Goal: Task Accomplishment & Management: Manage account settings

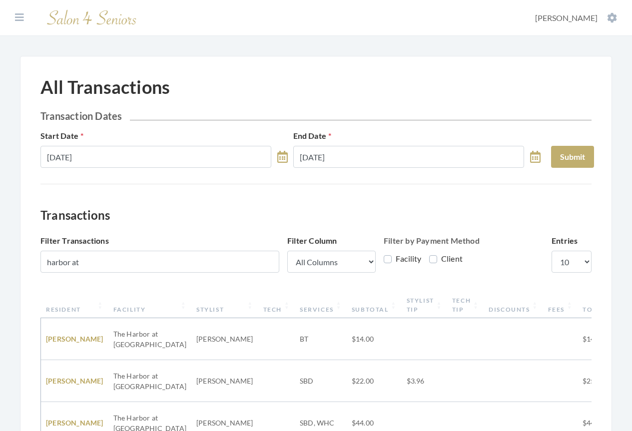
scroll to position [0, 109]
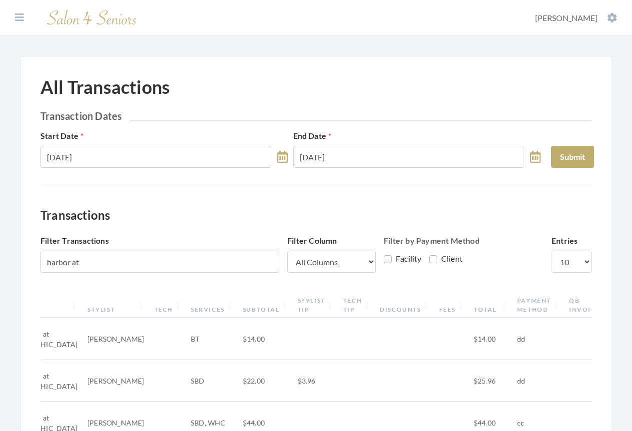
click at [268, 263] on input "harbor at" at bounding box center [159, 262] width 239 height 22
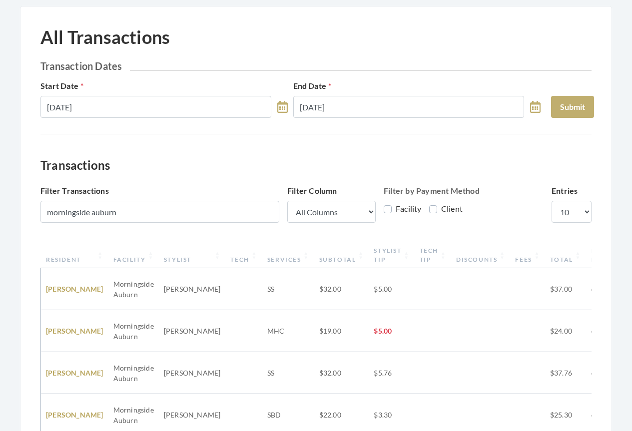
scroll to position [0, 0]
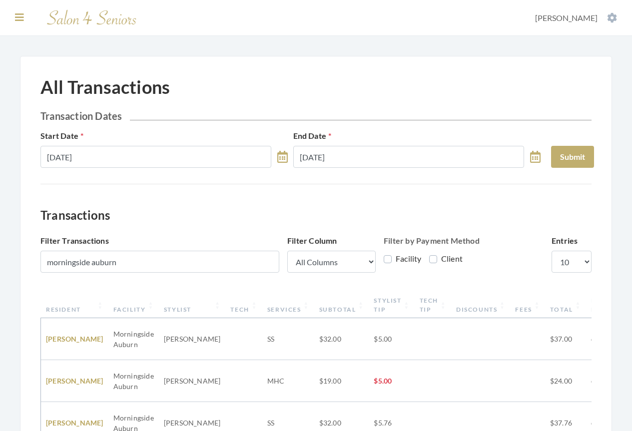
type input "morningside auburn"
click at [17, 19] on icon at bounding box center [19, 17] width 9 height 10
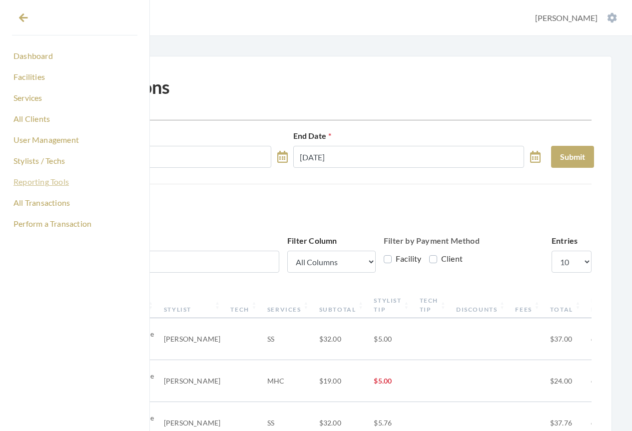
click at [39, 180] on link "Reporting Tools" at bounding box center [74, 181] width 125 height 17
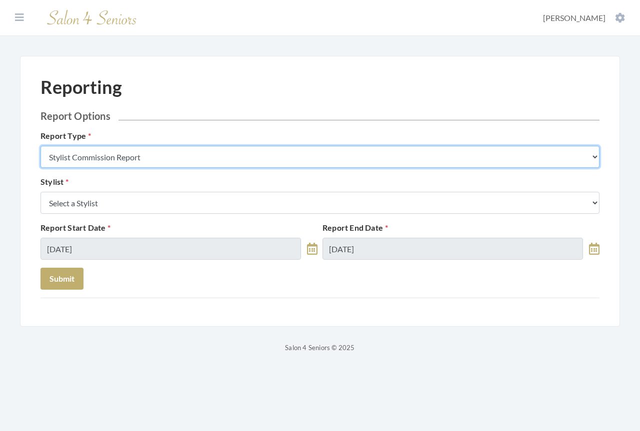
click at [141, 157] on select "Stylist Commission Report Tech Payroll Report Facility Billing Report Individua…" at bounding box center [319, 157] width 559 height 22
select select "individual"
click at [40, 146] on select "Stylist Commission Report Tech Payroll Report Facility Billing Report Individua…" at bounding box center [319, 157] width 559 height 22
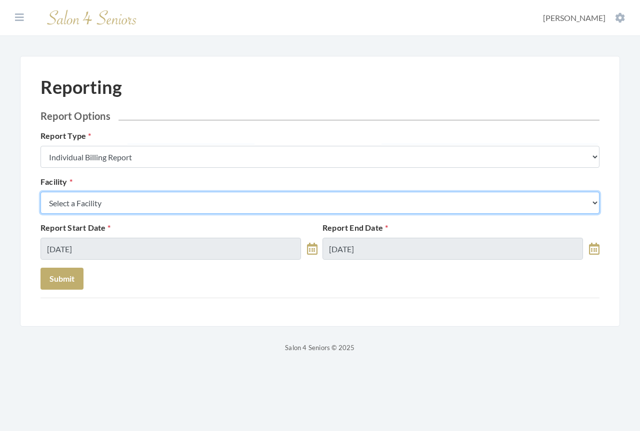
click at [124, 205] on select "Select a Facility [GEOGRAPHIC_DATA] [GEOGRAPHIC_DATA] [PERSON_NAME][GEOGRAPHIC_…" at bounding box center [319, 203] width 559 height 22
select select "20"
click at [40, 192] on select "Select a Facility [GEOGRAPHIC_DATA] [GEOGRAPHIC_DATA] [PERSON_NAME][GEOGRAPHIC_…" at bounding box center [319, 203] width 559 height 22
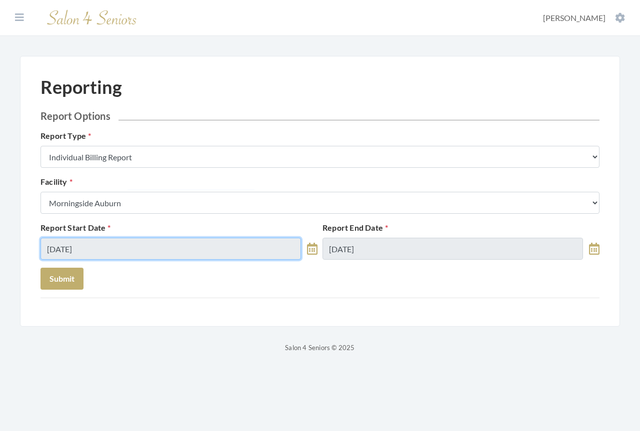
click at [99, 249] on input "09/02/2025" at bounding box center [170, 249] width 260 height 22
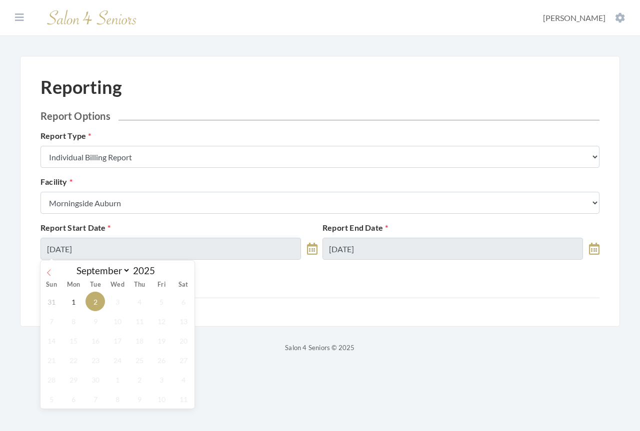
click at [49, 273] on icon at bounding box center [48, 272] width 7 height 7
select select "7"
click at [158, 302] on span "1" at bounding box center [160, 301] width 19 height 19
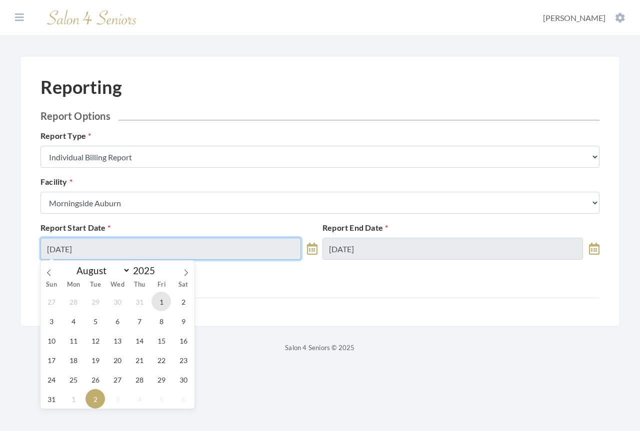
type input "[DATE]"
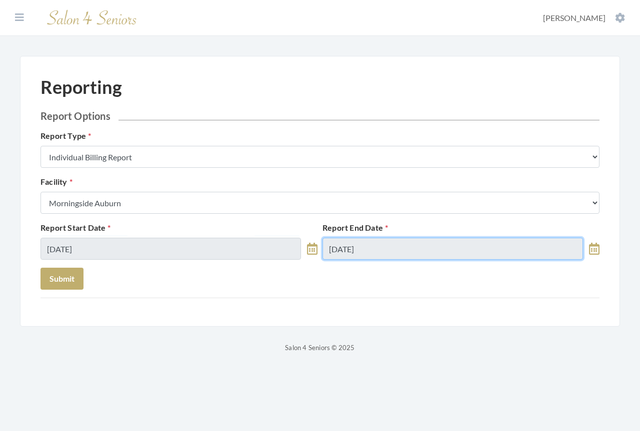
click at [380, 249] on input "09/02/2025" at bounding box center [452, 249] width 260 height 22
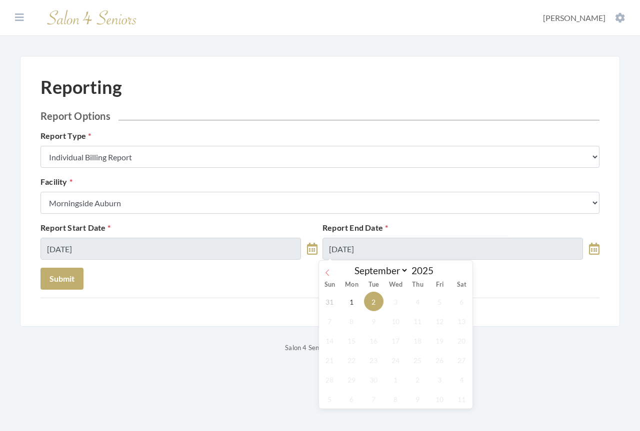
click at [326, 269] on icon at bounding box center [327, 272] width 7 height 7
select select "7"
click at [327, 400] on span "31" at bounding box center [329, 398] width 19 height 19
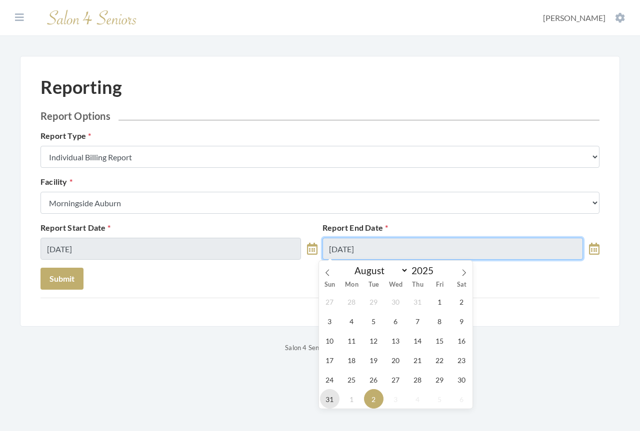
type input "[DATE]"
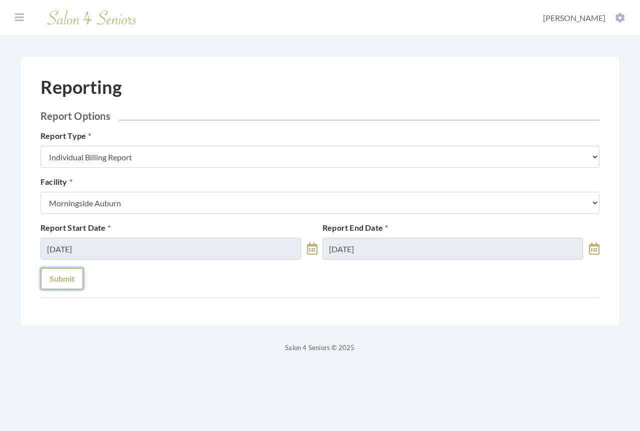
click at [67, 281] on button "Submit" at bounding box center [61, 279] width 43 height 22
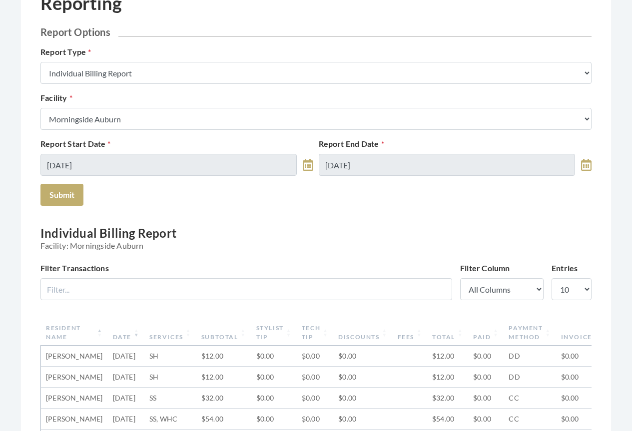
scroll to position [200, 0]
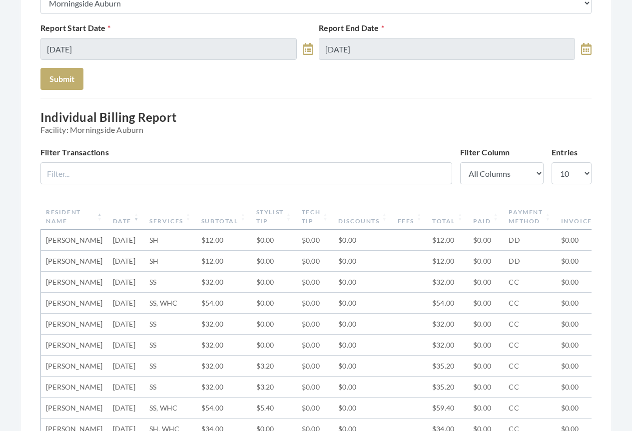
click at [109, 221] on th "Date" at bounding box center [126, 217] width 36 height 26
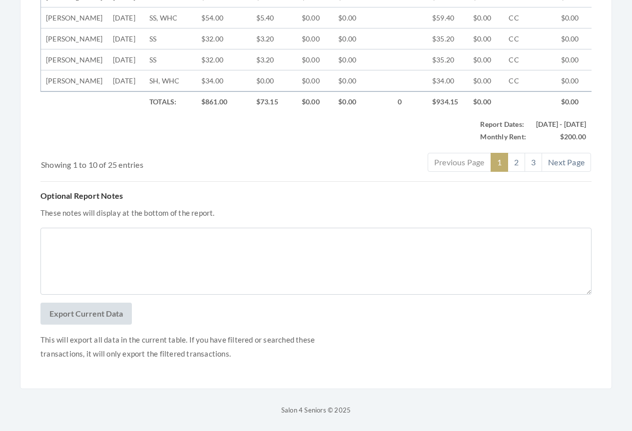
scroll to position [650, 0]
click at [85, 317] on button "Export Current Data" at bounding box center [85, 314] width 91 height 22
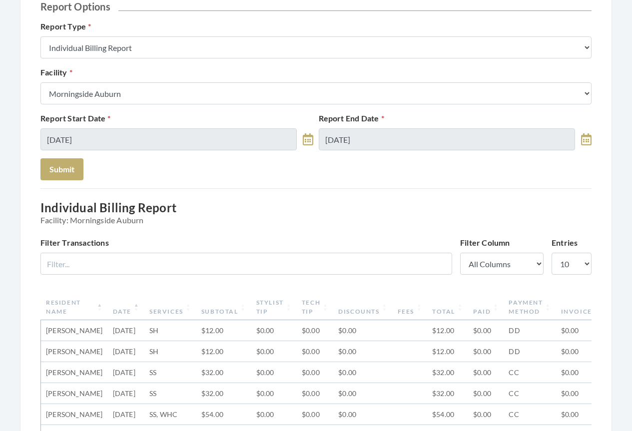
scroll to position [0, 0]
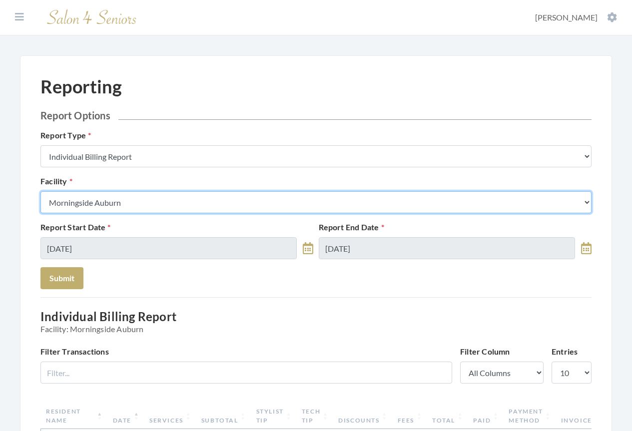
click at [138, 201] on select "Select a Facility [GEOGRAPHIC_DATA] [GEOGRAPHIC_DATA] [PERSON_NAME][GEOGRAPHIC_…" at bounding box center [315, 202] width 551 height 22
select select "9"
click at [40, 191] on select "Select a Facility [GEOGRAPHIC_DATA] [GEOGRAPHIC_DATA] [PERSON_NAME][GEOGRAPHIC_…" at bounding box center [315, 202] width 551 height 22
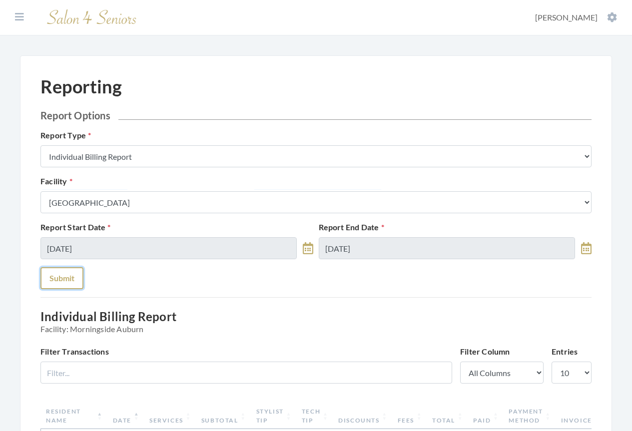
click at [56, 278] on button "Submit" at bounding box center [61, 278] width 43 height 22
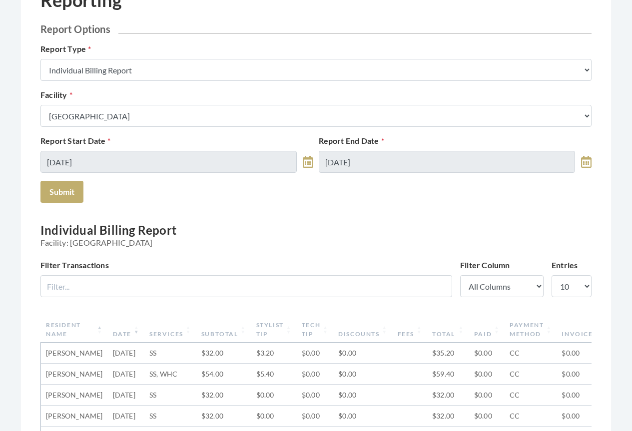
scroll to position [150, 0]
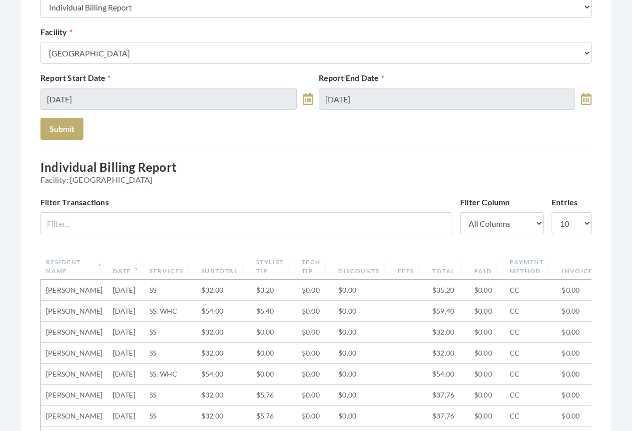
click at [108, 272] on th "Date" at bounding box center [126, 267] width 36 height 26
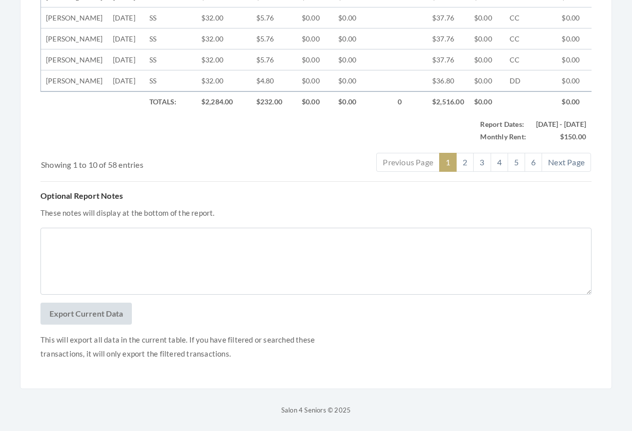
scroll to position [661, 0]
click at [93, 316] on button "Export Current Data" at bounding box center [85, 314] width 91 height 22
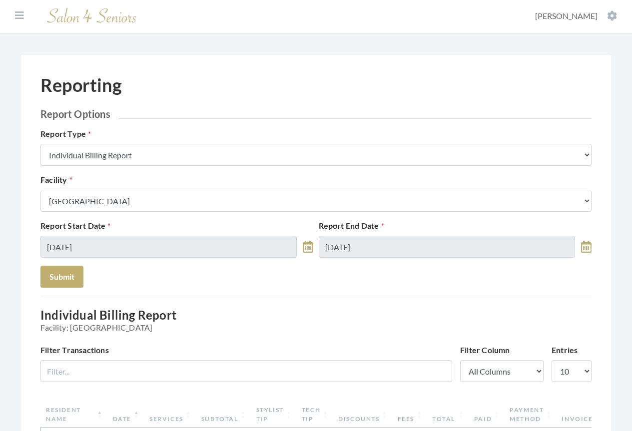
scroll to position [0, 0]
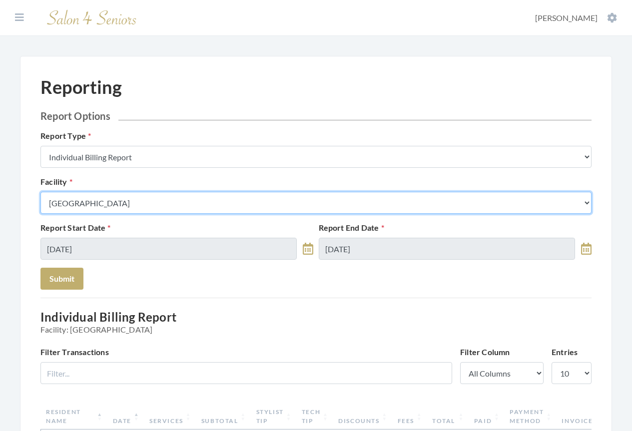
click at [151, 203] on select "Select a Facility [GEOGRAPHIC_DATA] [GEOGRAPHIC_DATA] [PERSON_NAME][GEOGRAPHIC_…" at bounding box center [315, 203] width 551 height 22
select select "41"
click at [40, 192] on select "Select a Facility [GEOGRAPHIC_DATA] [GEOGRAPHIC_DATA] [PERSON_NAME][GEOGRAPHIC_…" at bounding box center [315, 203] width 551 height 22
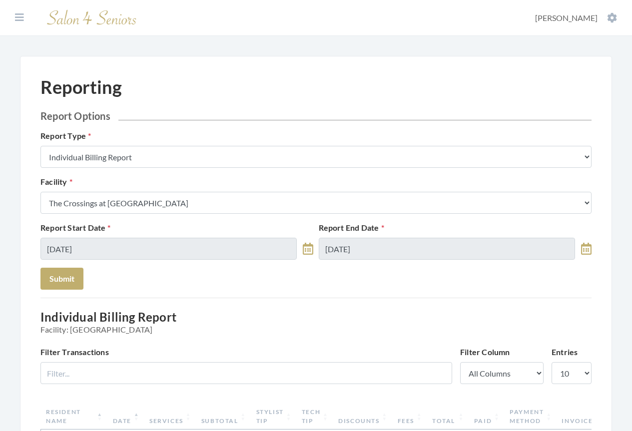
click at [57, 282] on button "Submit" at bounding box center [61, 279] width 43 height 22
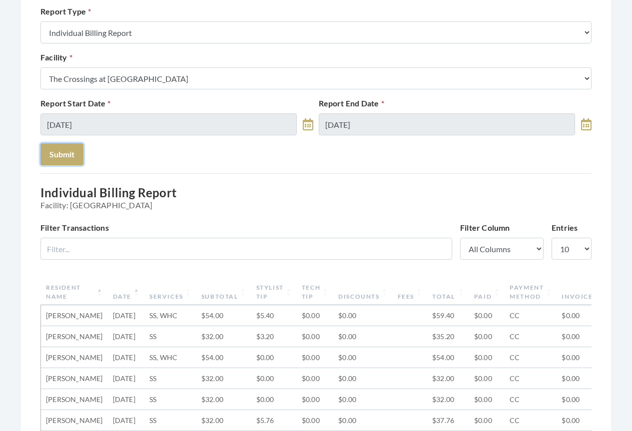
scroll to position [100, 0]
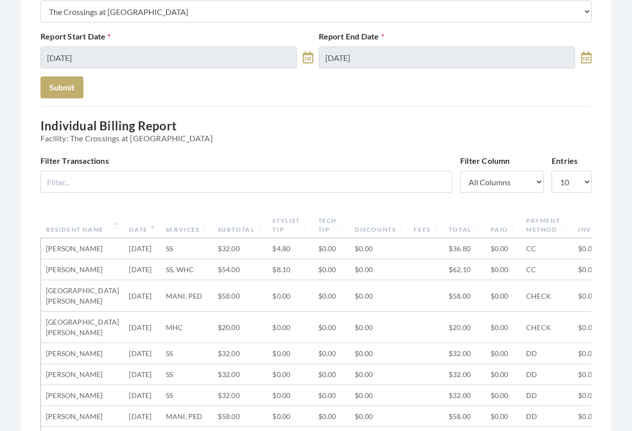
scroll to position [200, 0]
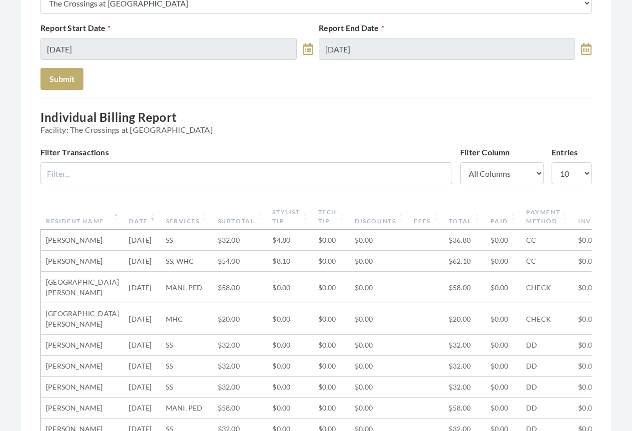
click at [124, 219] on th "Date" at bounding box center [142, 217] width 36 height 26
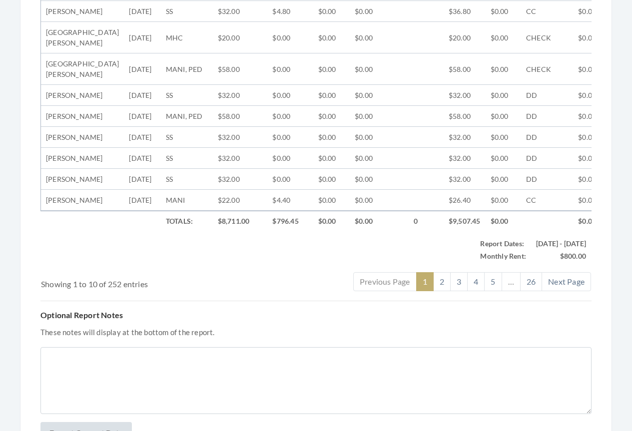
scroll to position [640, 0]
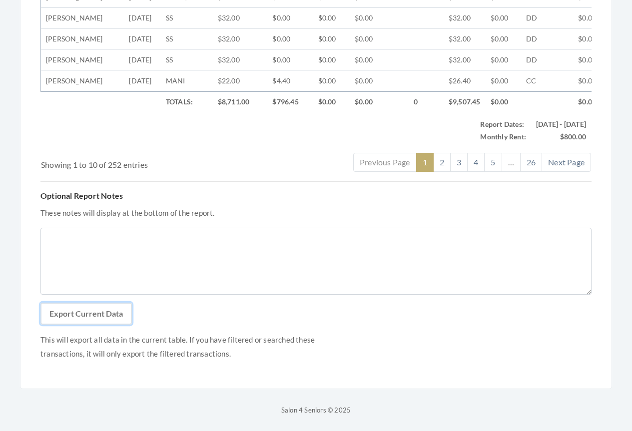
click at [103, 315] on button "Export Current Data" at bounding box center [85, 314] width 91 height 22
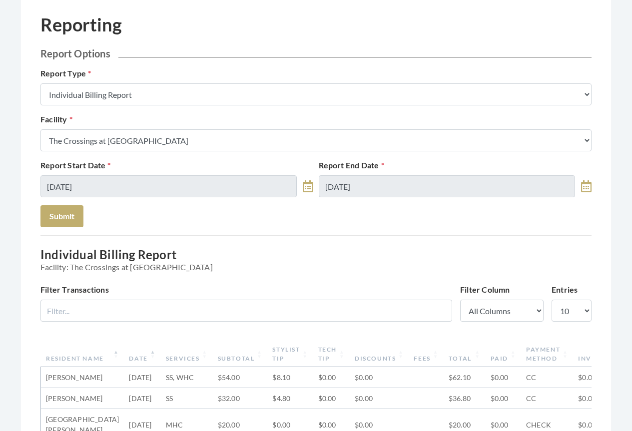
scroll to position [0, 0]
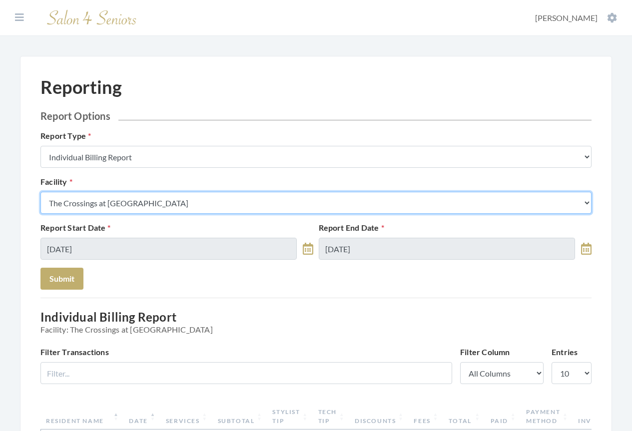
click at [196, 200] on select "Select a Facility [GEOGRAPHIC_DATA] [GEOGRAPHIC_DATA] [PERSON_NAME][GEOGRAPHIC_…" at bounding box center [315, 203] width 551 height 22
select select "45"
click at [40, 192] on select "Select a Facility Arbor Lakes NH Asher Point Belvedere Commons Brookdale Jones …" at bounding box center [315, 203] width 551 height 22
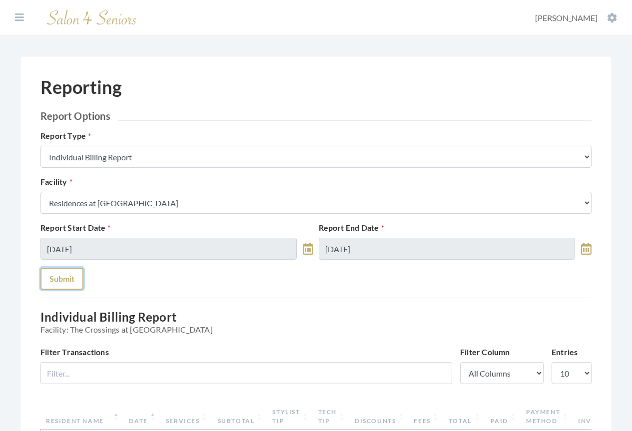
click at [68, 283] on button "Submit" at bounding box center [61, 279] width 43 height 22
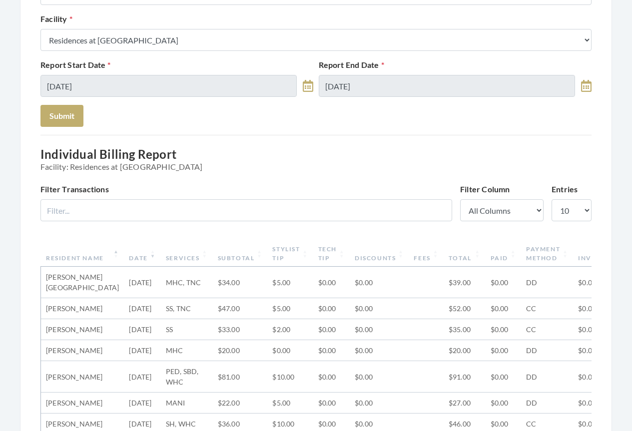
scroll to position [250, 0]
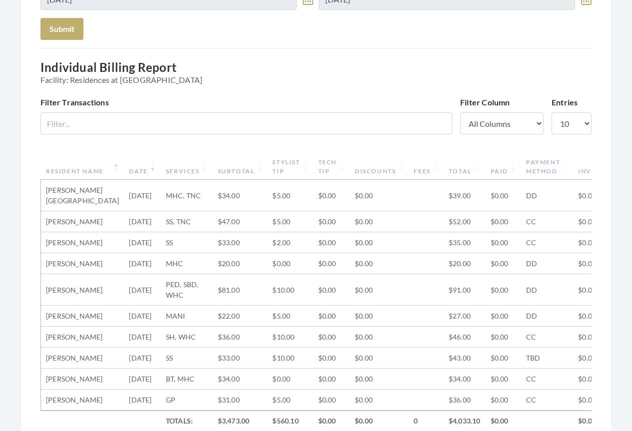
click at [124, 169] on th "Date" at bounding box center [142, 167] width 36 height 26
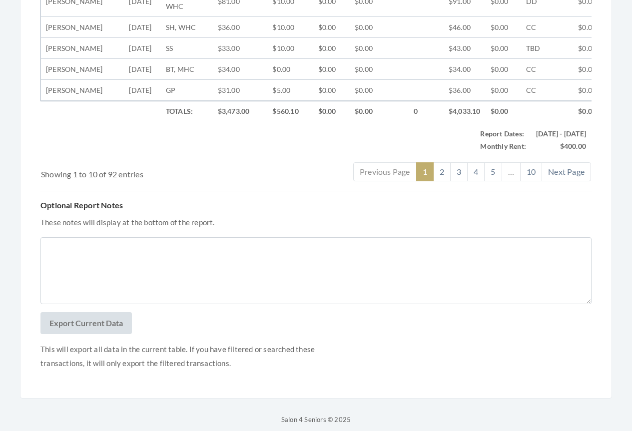
scroll to position [661, 0]
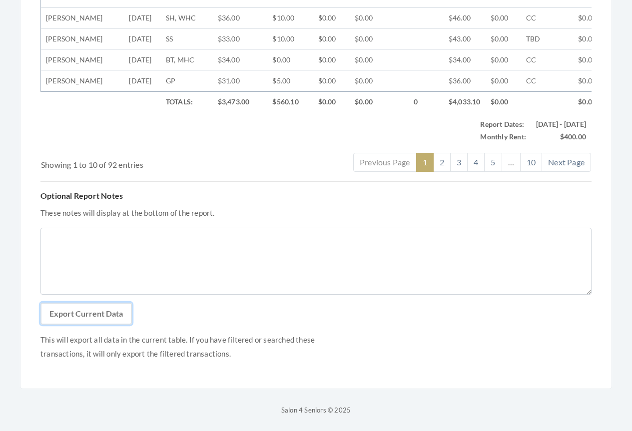
click at [85, 311] on button "Export Current Data" at bounding box center [85, 314] width 91 height 22
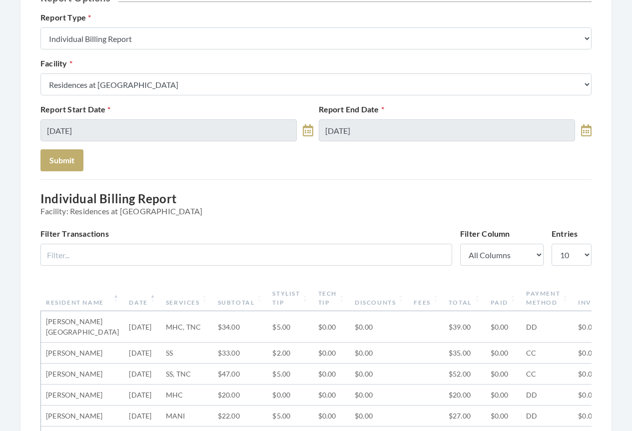
scroll to position [61, 0]
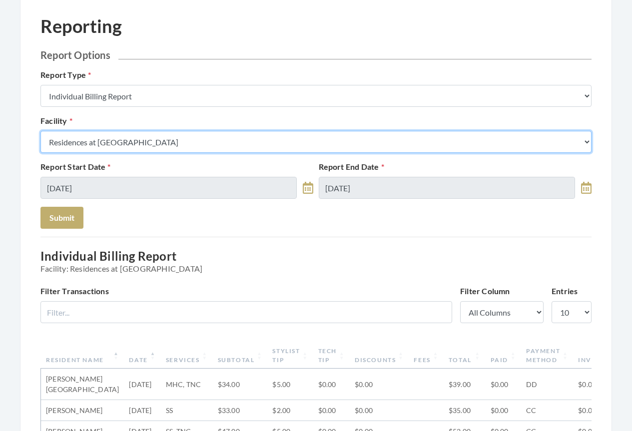
click at [150, 143] on select "Select a Facility Arbor Lakes NH Asher Point Belvedere Commons Brookdale Jones …" at bounding box center [315, 142] width 551 height 22
select select "4"
click at [40, 131] on select "Select a Facility Arbor Lakes NH Asher Point Belvedere Commons Brookdale Jones …" at bounding box center [315, 142] width 551 height 22
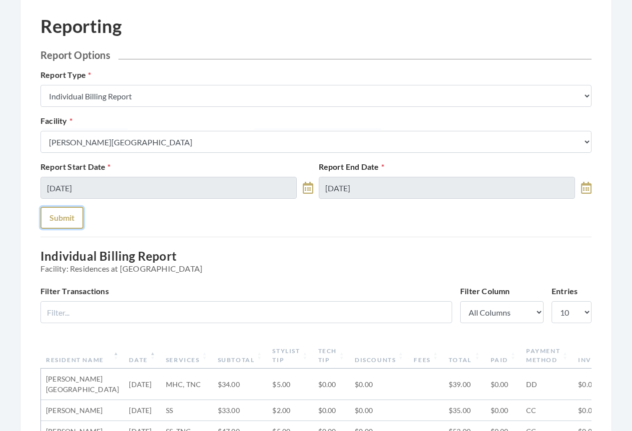
click at [70, 217] on button "Submit" at bounding box center [61, 218] width 43 height 22
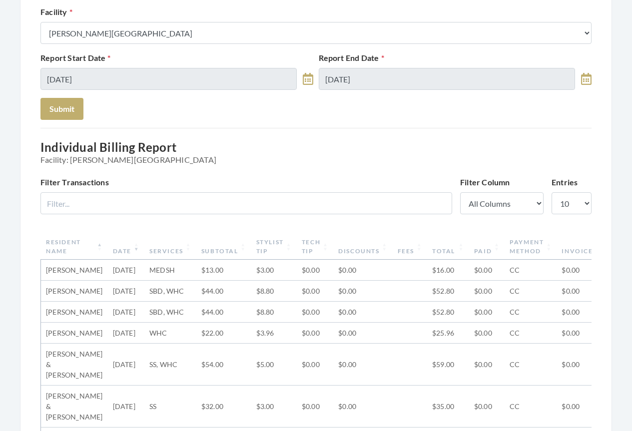
scroll to position [200, 0]
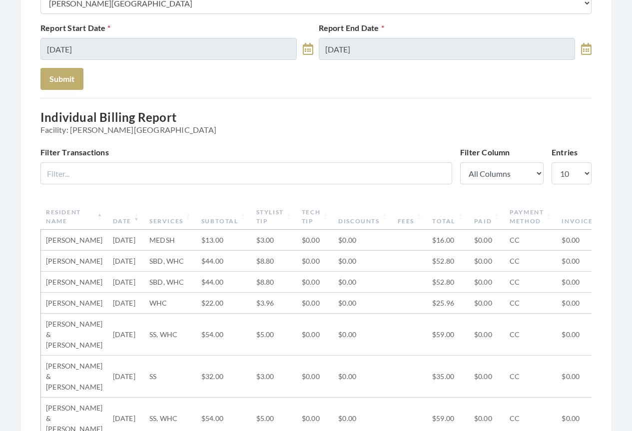
click at [112, 219] on th "Date" at bounding box center [126, 217] width 36 height 26
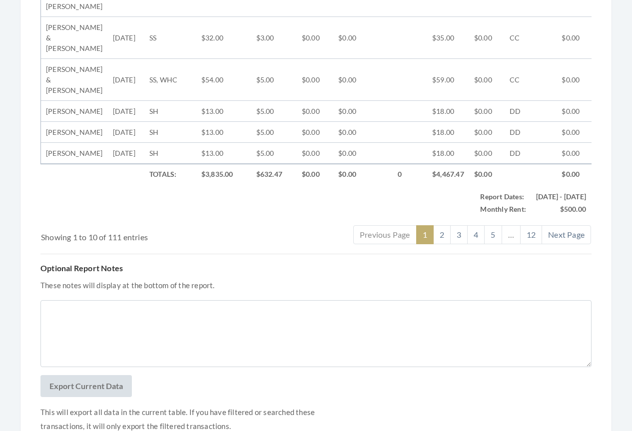
scroll to position [692, 0]
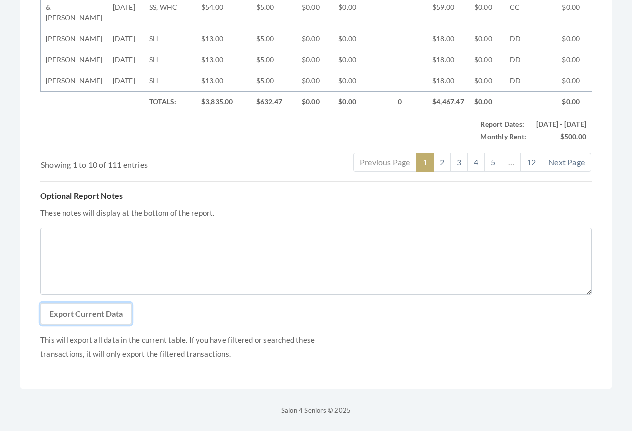
click at [105, 316] on button "Export Current Data" at bounding box center [85, 314] width 91 height 22
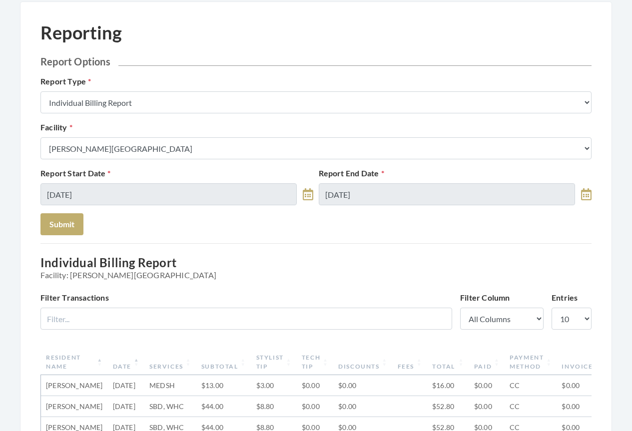
scroll to position [0, 0]
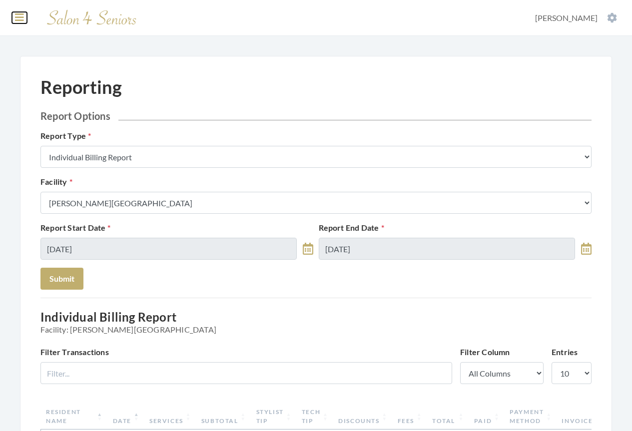
click at [22, 17] on icon at bounding box center [19, 17] width 9 height 10
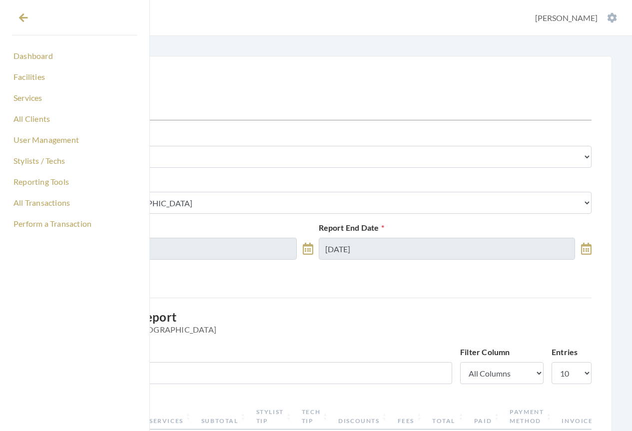
click at [246, 79] on div "Reporting" at bounding box center [315, 92] width 551 height 33
drag, startPoint x: 27, startPoint y: 19, endPoint x: 59, endPoint y: 57, distance: 50.0
click at [27, 19] on icon at bounding box center [23, 18] width 9 height 10
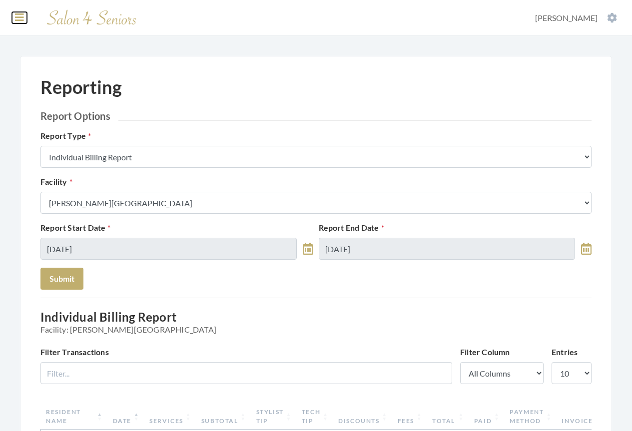
click at [18, 18] on icon at bounding box center [19, 17] width 9 height 10
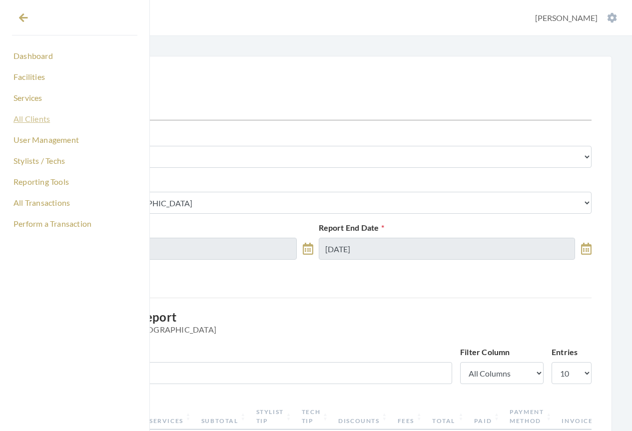
click at [36, 119] on link "All Clients" at bounding box center [74, 118] width 125 height 17
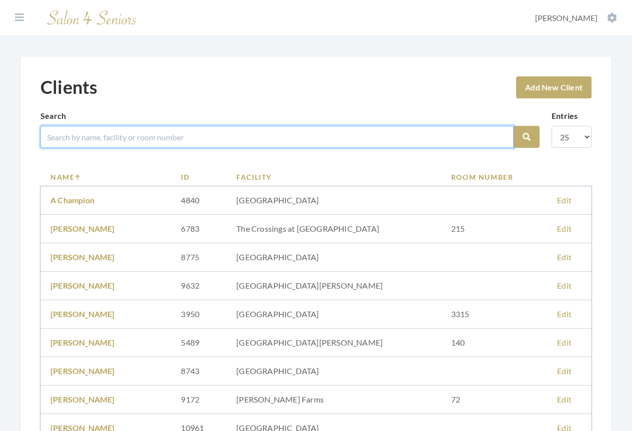
click at [149, 133] on input "search" at bounding box center [276, 137] width 473 height 22
type input "[PERSON_NAME]"
click at [514, 126] on button "Search" at bounding box center [527, 137] width 26 height 22
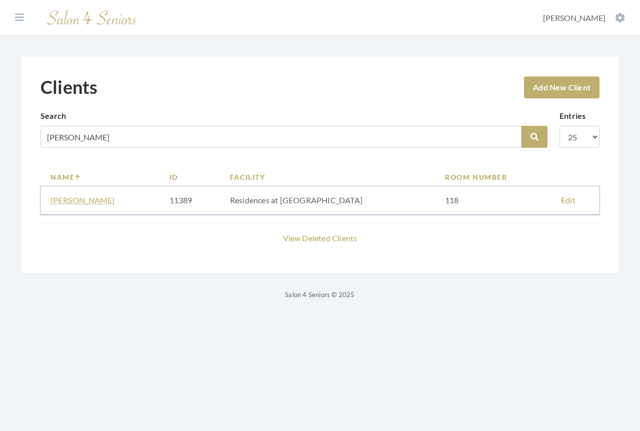
click at [115, 199] on link "CHRISTINA BLACKMON" at bounding box center [82, 199] width 64 height 9
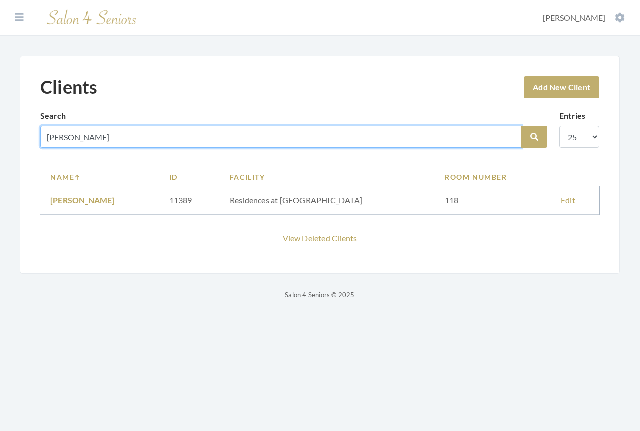
drag, startPoint x: 97, startPoint y: 141, endPoint x: 9, endPoint y: 135, distance: 88.2
click at [9, 135] on div "Clients Add New Client Search blackmon Search Entries 10 25 50 100 Name ID Faci…" at bounding box center [320, 178] width 640 height 245
type input "sansom"
click at [521, 126] on button "Search" at bounding box center [534, 137] width 26 height 22
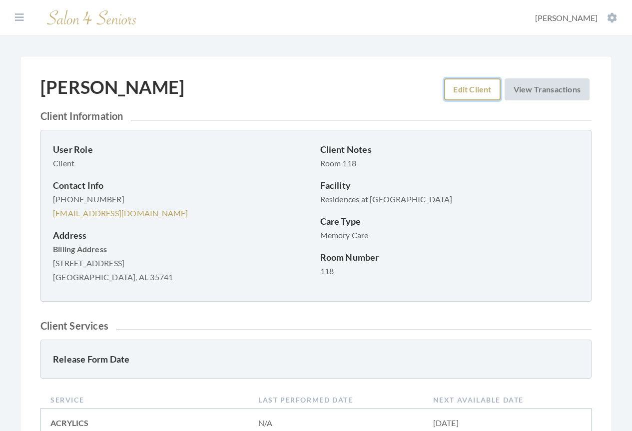
click at [468, 88] on link "Edit Client" at bounding box center [472, 89] width 56 height 22
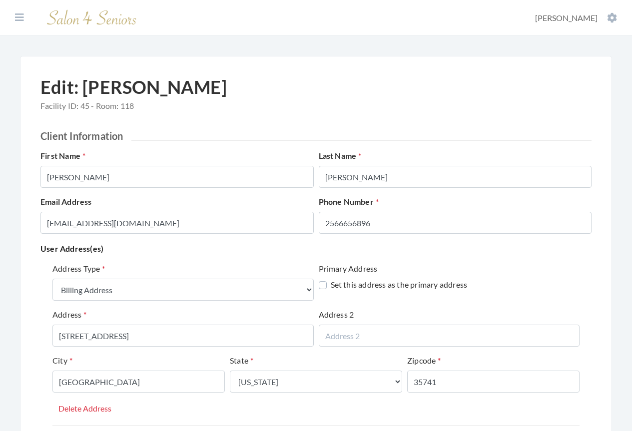
select select "billing"
select select "al"
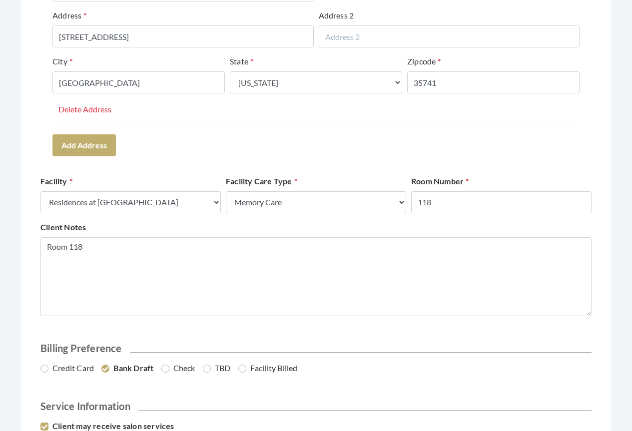
scroll to position [350, 0]
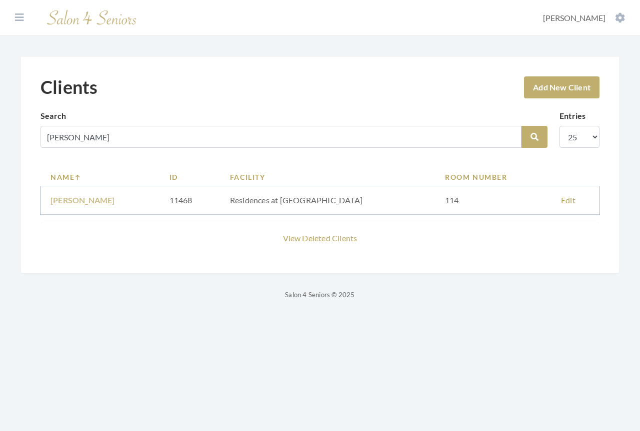
click at [83, 203] on link "[PERSON_NAME]" at bounding box center [82, 199] width 64 height 9
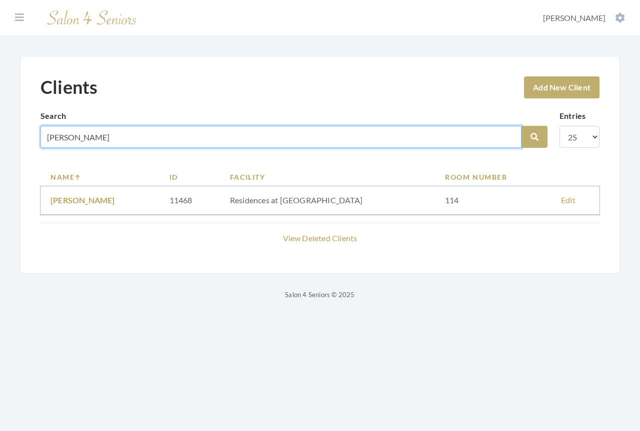
drag, startPoint x: 77, startPoint y: 136, endPoint x: 19, endPoint y: 132, distance: 58.1
click at [19, 132] on div "Clients Add New Client Search sansom Search Entries 10 25 50 100 Name ID Facili…" at bounding box center [320, 178] width 640 height 245
type input "burke"
click at [521, 126] on button "Search" at bounding box center [534, 137] width 26 height 22
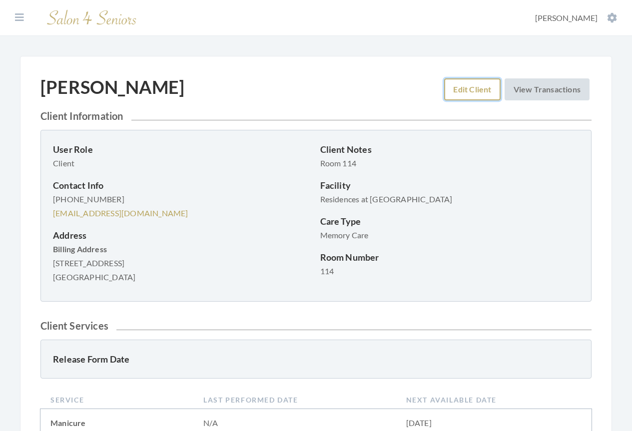
click at [470, 86] on link "Edit Client" at bounding box center [472, 89] width 56 height 22
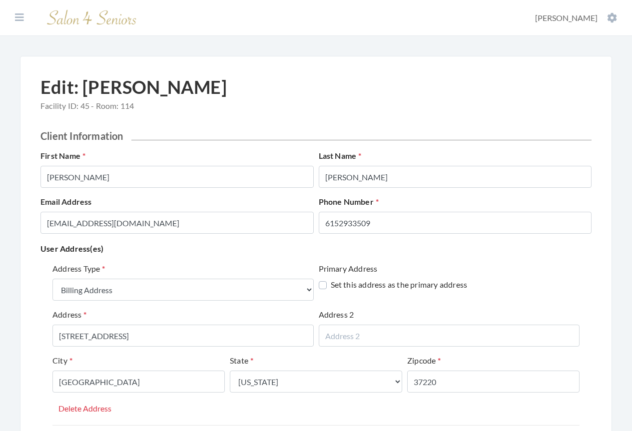
select select "billing"
select select "tn"
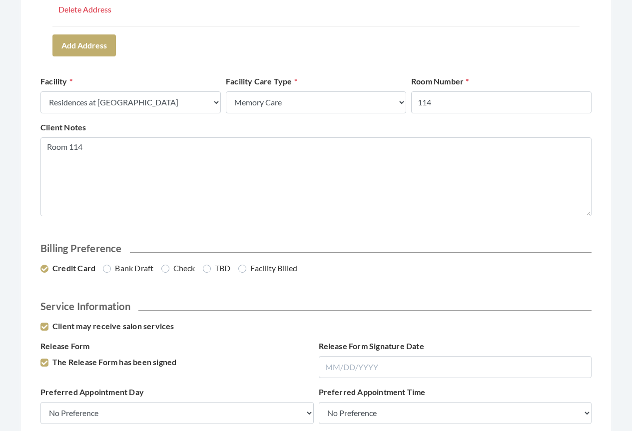
scroll to position [400, 0]
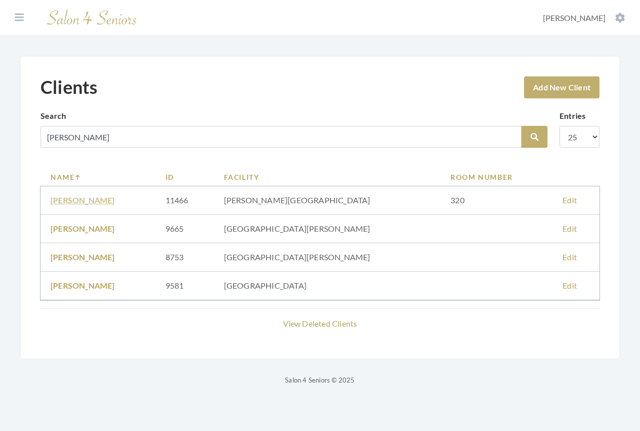
click at [79, 202] on link "ANN BURKE" at bounding box center [82, 199] width 64 height 9
click at [22, 15] on icon at bounding box center [19, 17] width 9 height 10
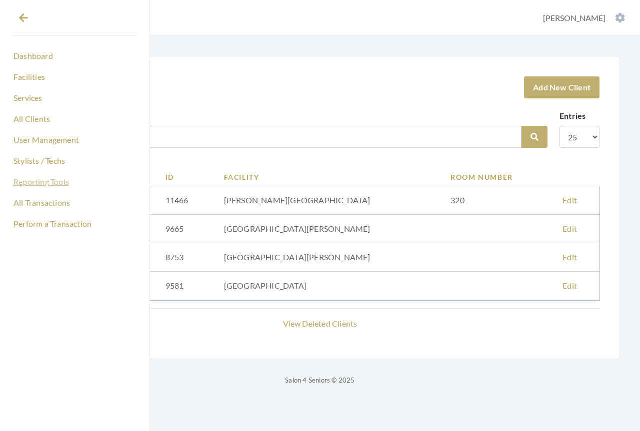
click at [27, 181] on link "Reporting Tools" at bounding box center [74, 181] width 125 height 17
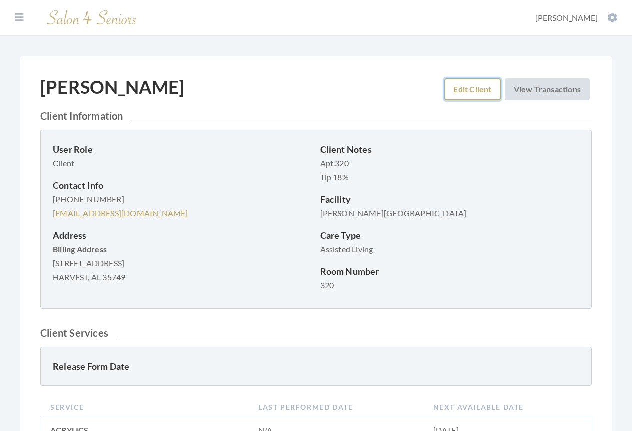
click at [461, 93] on link "Edit Client" at bounding box center [472, 89] width 56 height 22
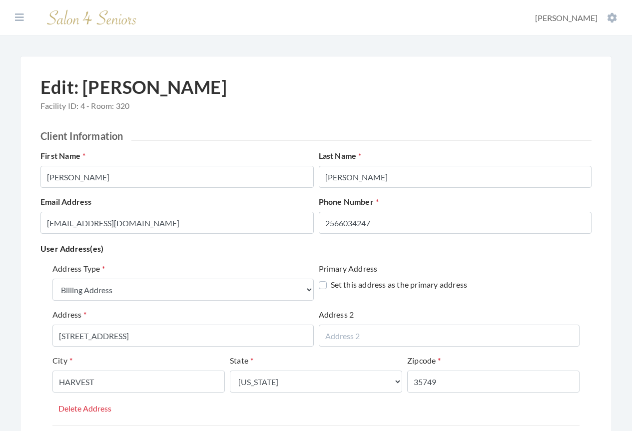
select select "billing"
select select "al"
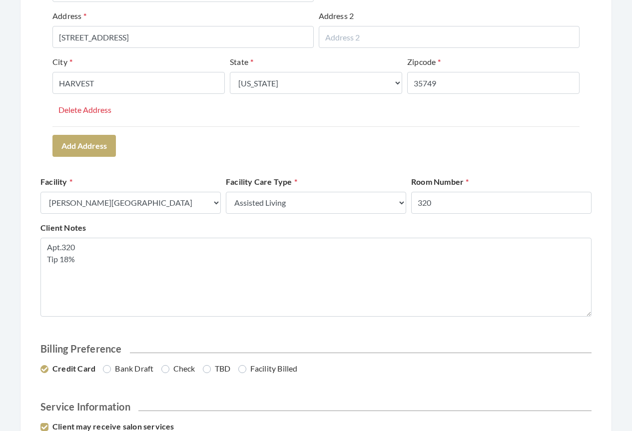
scroll to position [300, 0]
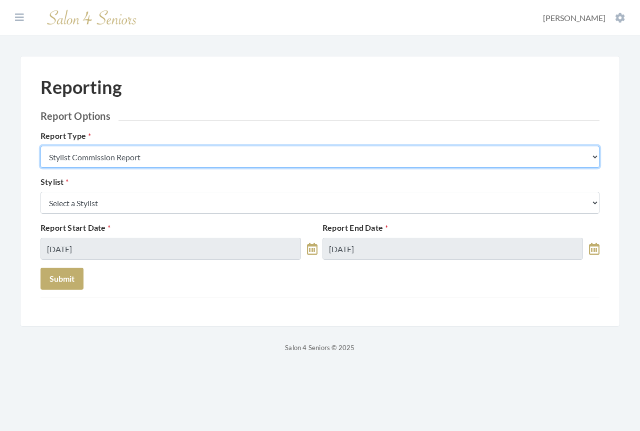
click at [147, 157] on select "Stylist Commission Report Tech Payroll Report Facility Billing Report Individua…" at bounding box center [319, 157] width 559 height 22
select select "individual"
click at [40, 146] on select "Stylist Commission Report Tech Payroll Report Facility Billing Report Individua…" at bounding box center [319, 157] width 559 height 22
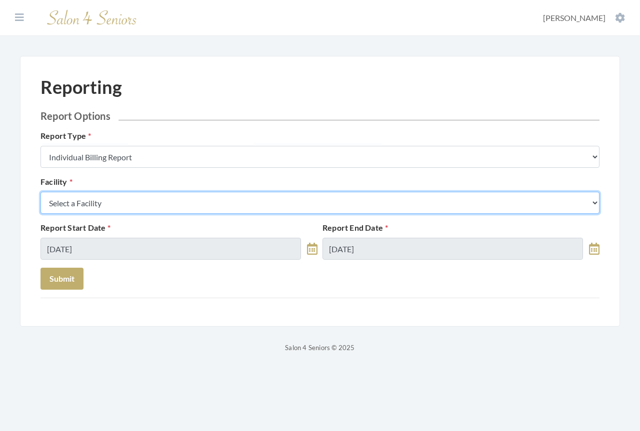
click at [111, 206] on select "Select a Facility [GEOGRAPHIC_DATA] [GEOGRAPHIC_DATA] [PERSON_NAME][GEOGRAPHIC_…" at bounding box center [319, 203] width 559 height 22
select select "13"
click at [40, 192] on select "Select a Facility Arbor Lakes NH Asher Point Belvedere Commons Brookdale Jones …" at bounding box center [319, 203] width 559 height 22
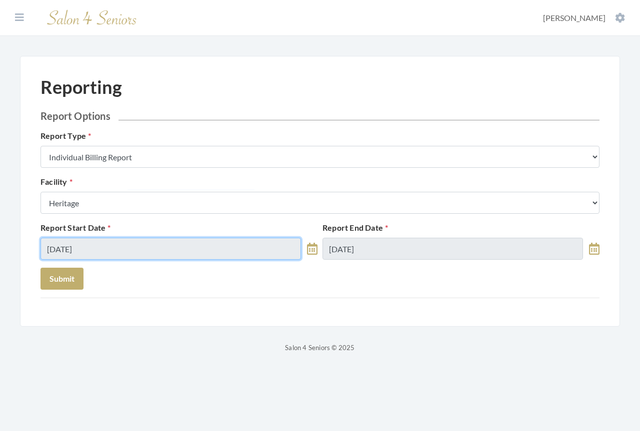
click at [128, 246] on input "09/02/2025" at bounding box center [170, 249] width 260 height 22
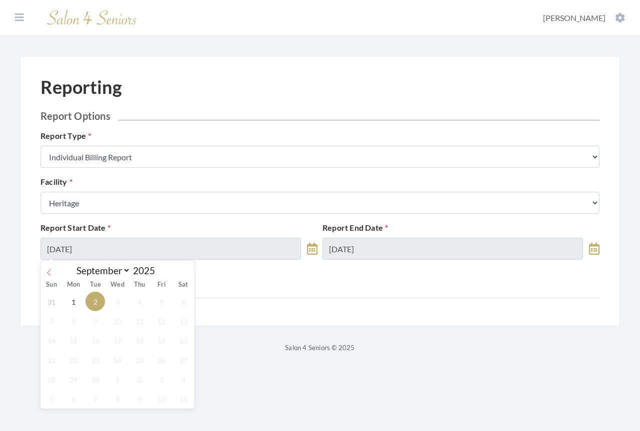
click at [50, 272] on icon at bounding box center [48, 272] width 7 height 7
select select "7"
click at [162, 305] on span "1" at bounding box center [160, 301] width 19 height 19
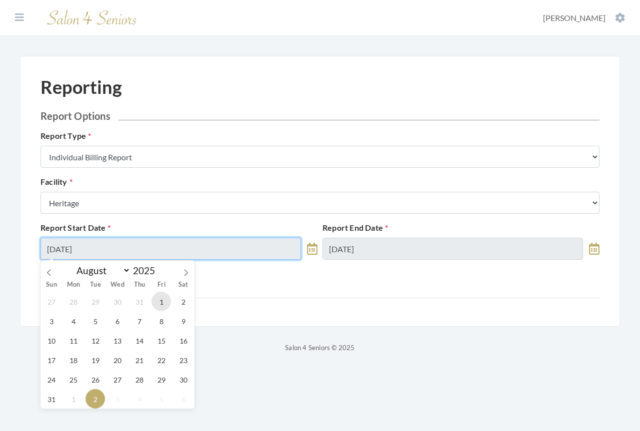
type input "[DATE]"
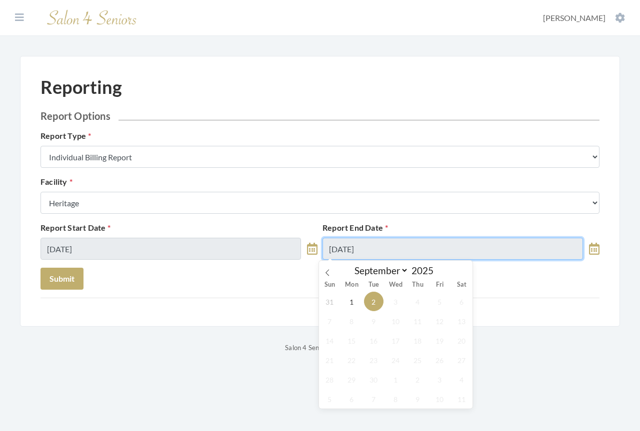
click at [390, 246] on input "09/02/2025" at bounding box center [452, 249] width 260 height 22
click at [329, 272] on icon at bounding box center [327, 272] width 7 height 7
select select "7"
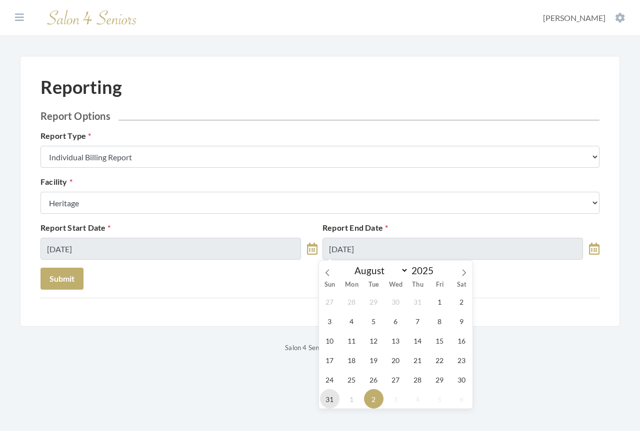
click at [332, 399] on span "31" at bounding box center [329, 398] width 19 height 19
type input "08/31/2025"
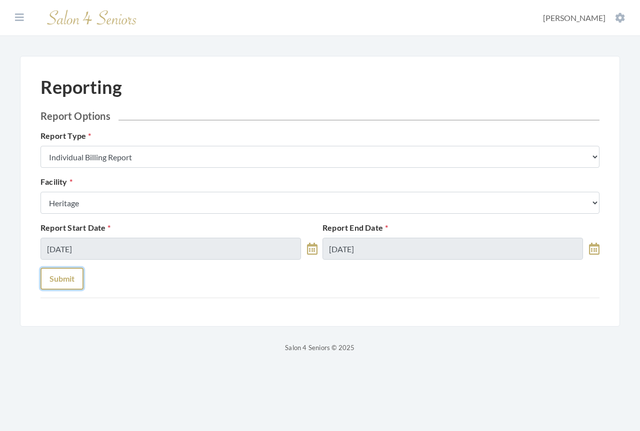
click at [62, 279] on button "Submit" at bounding box center [61, 279] width 43 height 22
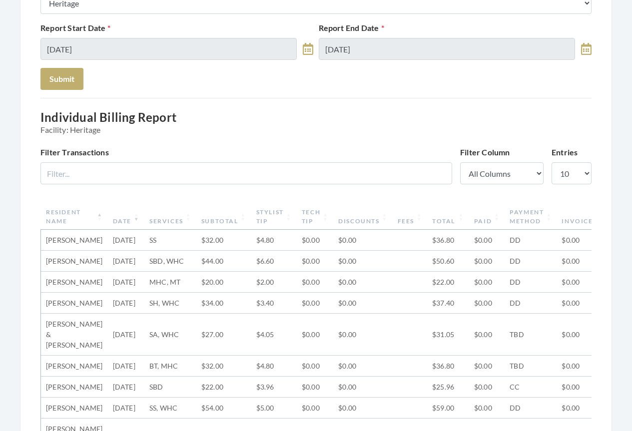
scroll to position [300, 0]
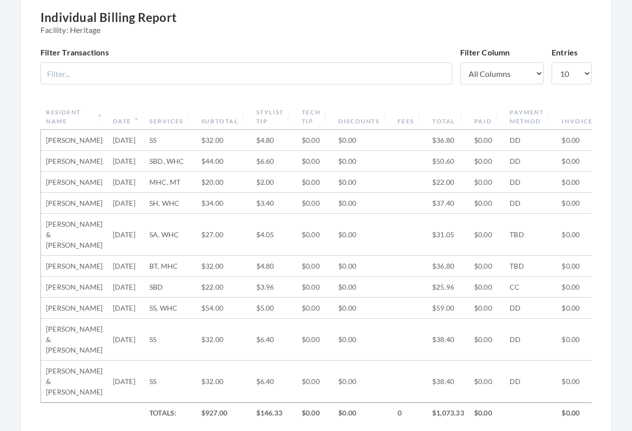
click at [108, 120] on th "Date" at bounding box center [126, 117] width 36 height 26
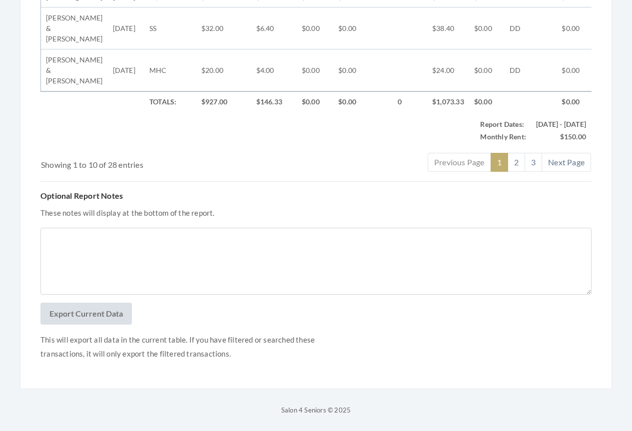
scroll to position [671, 0]
click at [79, 314] on button "Export Current Data" at bounding box center [85, 314] width 91 height 22
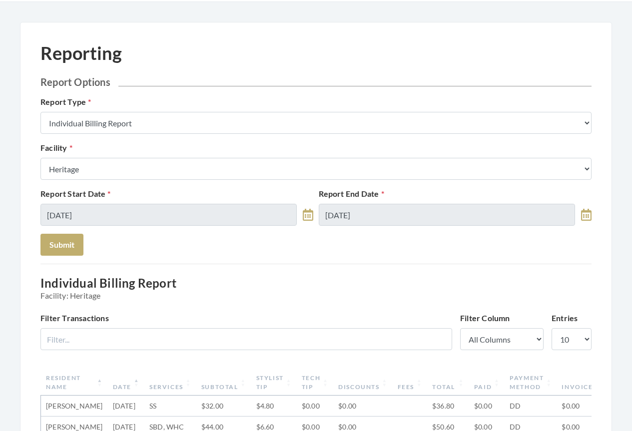
scroll to position [0, 0]
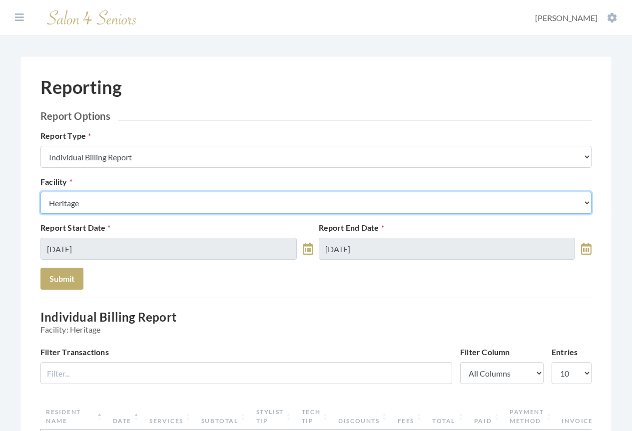
click at [112, 208] on select "Select a Facility Arbor Lakes NH Asher Point Belvedere Commons Brookdale Jones …" at bounding box center [315, 203] width 551 height 22
select select "46"
click at [40, 192] on select "Select a Facility Arbor Lakes NH Asher Point Belvedere Commons Brookdale Jones …" at bounding box center [315, 203] width 551 height 22
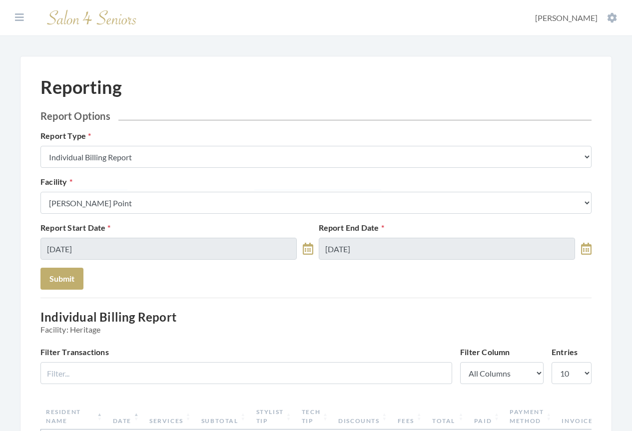
click at [68, 279] on button "Submit" at bounding box center [61, 279] width 43 height 22
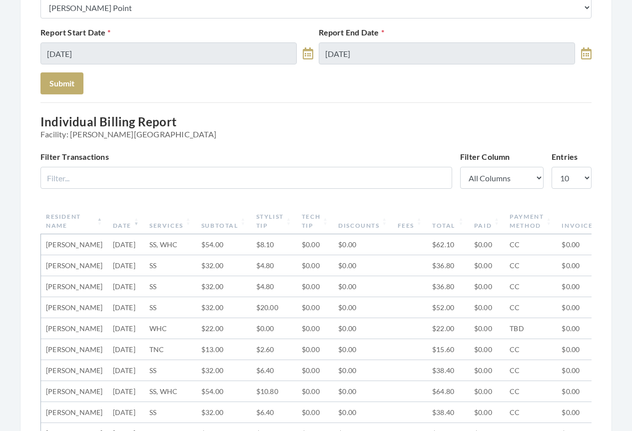
scroll to position [200, 0]
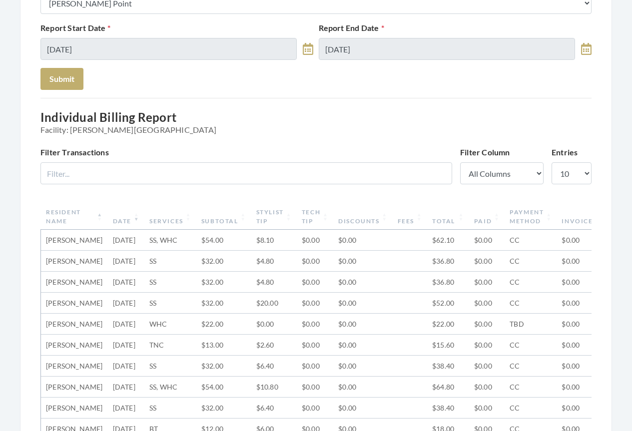
click at [114, 221] on th "Date" at bounding box center [126, 217] width 36 height 26
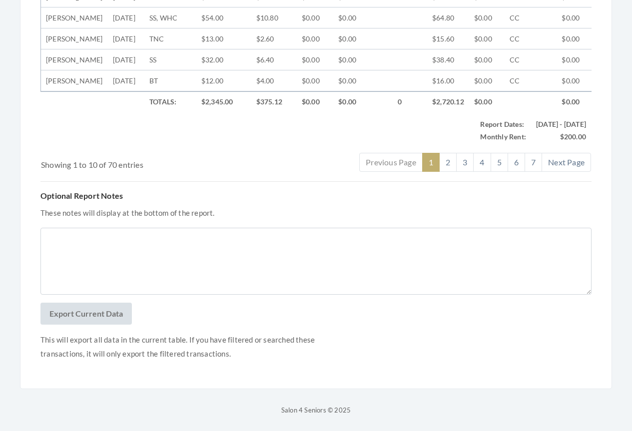
scroll to position [661, 0]
click at [86, 315] on button "Export Current Data" at bounding box center [85, 314] width 91 height 22
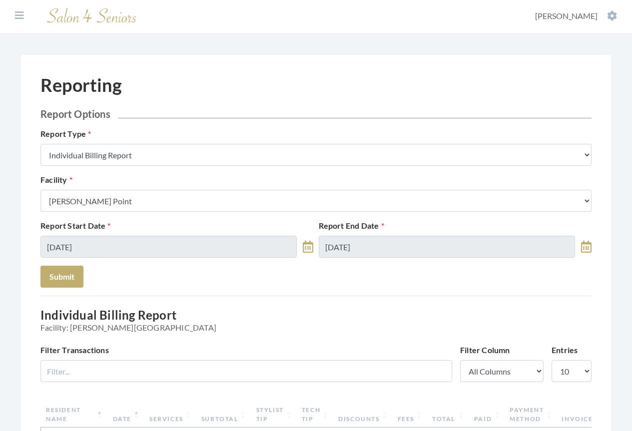
scroll to position [0, 0]
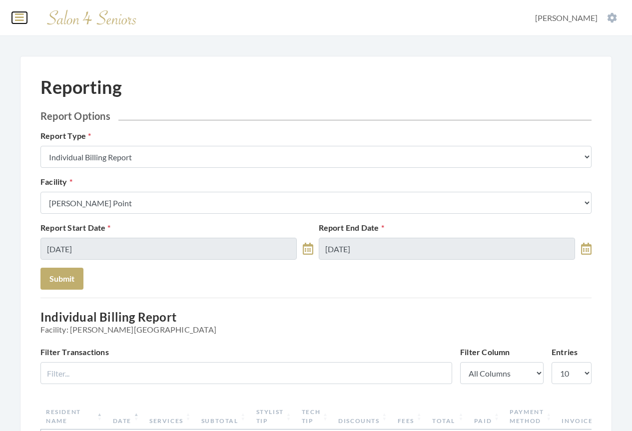
click at [19, 15] on icon at bounding box center [19, 17] width 9 height 10
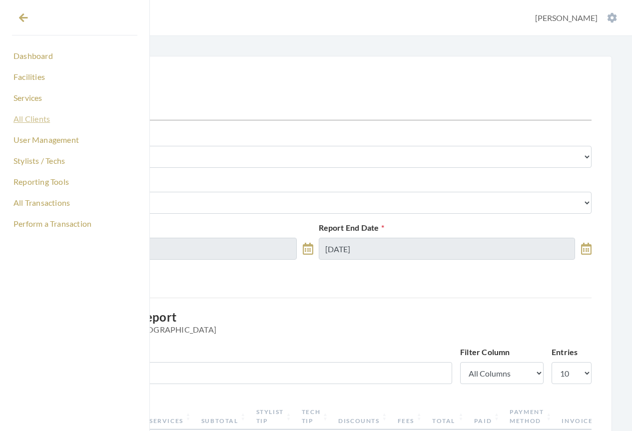
click at [26, 119] on link "All Clients" at bounding box center [74, 118] width 125 height 17
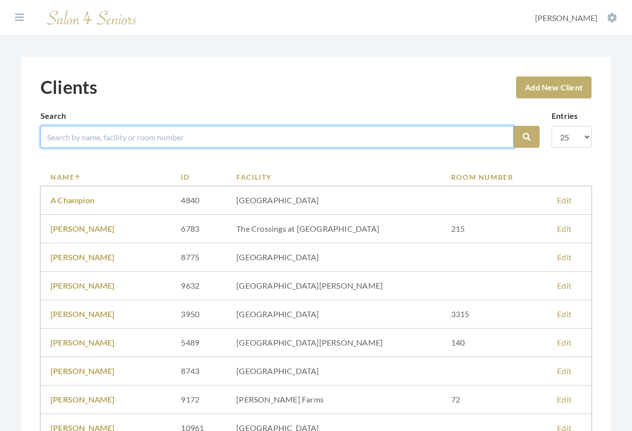
click at [83, 138] on input "search" at bounding box center [276, 137] width 473 height 22
type input "[PERSON_NAME]"
click at [514, 126] on button "Search" at bounding box center [527, 137] width 26 height 22
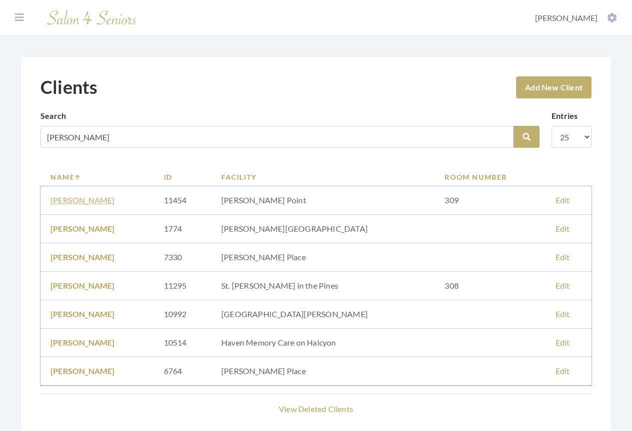
click at [95, 197] on link "CAROLYN BYRD" at bounding box center [82, 199] width 64 height 9
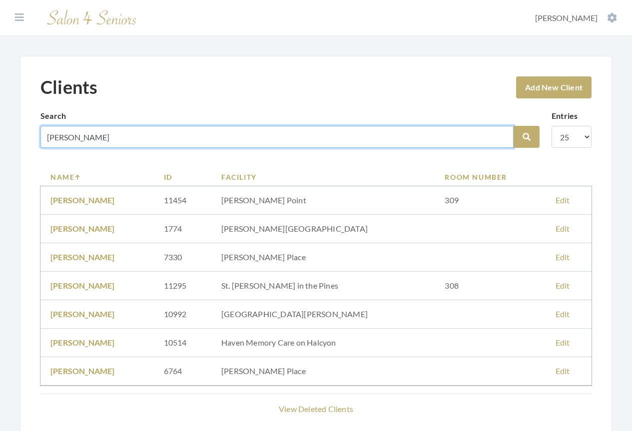
drag, startPoint x: 89, startPoint y: 133, endPoint x: 17, endPoint y: 131, distance: 72.0
click at [17, 131] on div "Clients Add New Client Search byrd Search Entries 10 25 50 100 Name ID Facility…" at bounding box center [316, 264] width 632 height 416
type input "parks"
click at [514, 126] on button "Search" at bounding box center [527, 137] width 26 height 22
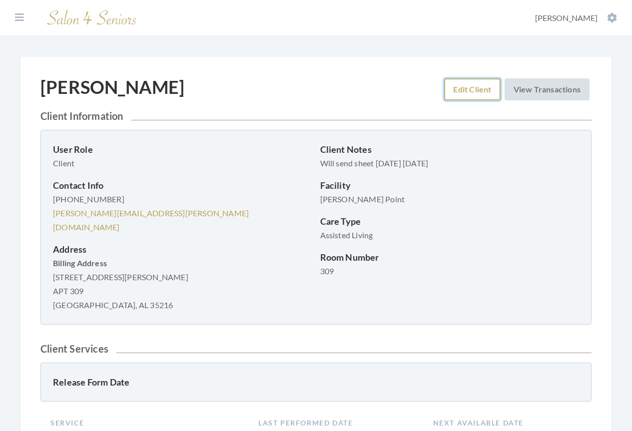
click at [479, 90] on link "Edit Client" at bounding box center [472, 89] width 56 height 22
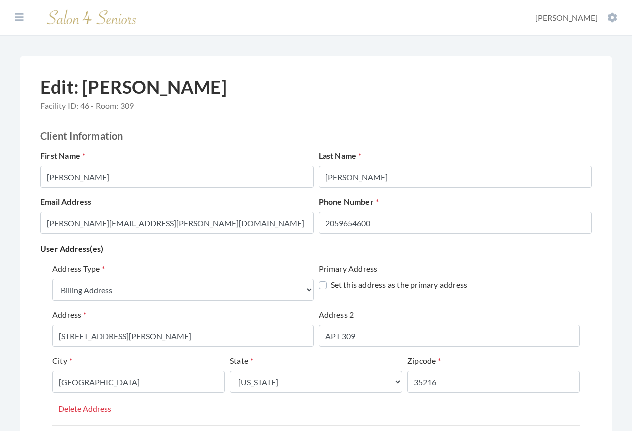
select select "billing"
select select "al"
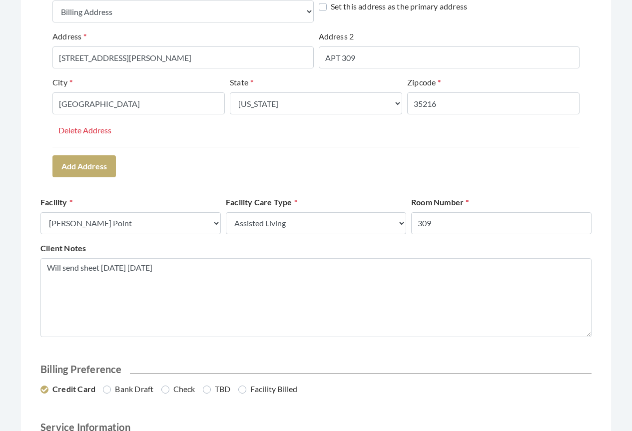
scroll to position [350, 0]
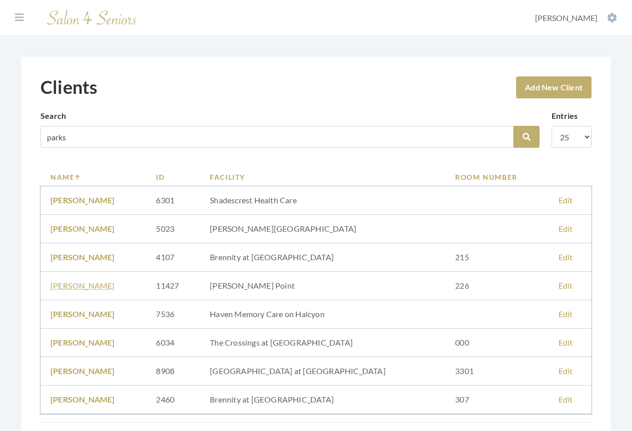
click at [68, 287] on link "[PERSON_NAME]" at bounding box center [82, 285] width 64 height 9
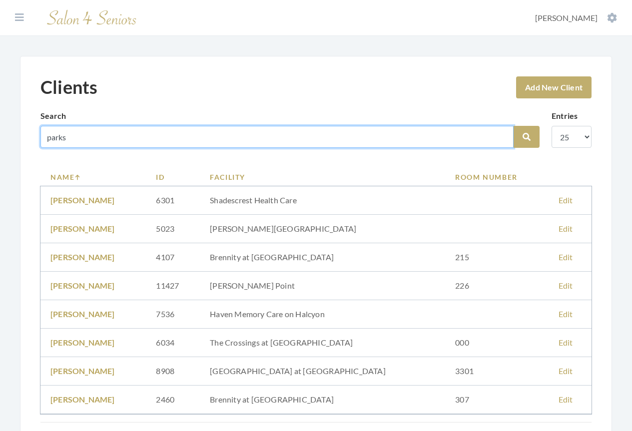
drag, startPoint x: 75, startPoint y: 135, endPoint x: 11, endPoint y: 129, distance: 64.7
click at [11, 129] on div "Clients Add New Client Search parks Search Entries 10 25 50 100 Name ID Facilit…" at bounding box center [316, 278] width 632 height 444
type input "wallace"
click at [514, 126] on button "Search" at bounding box center [527, 137] width 26 height 22
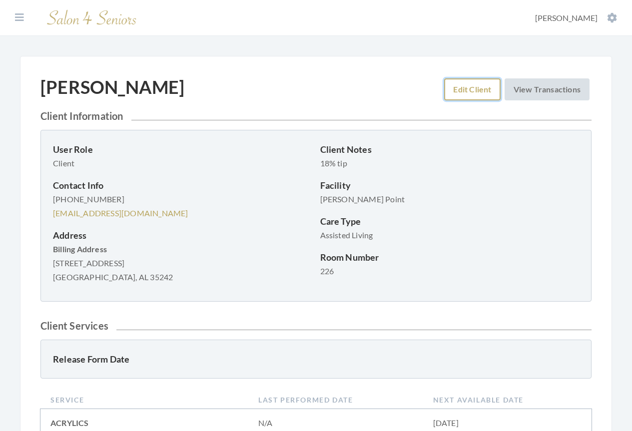
click at [467, 94] on link "Edit Client" at bounding box center [472, 89] width 56 height 22
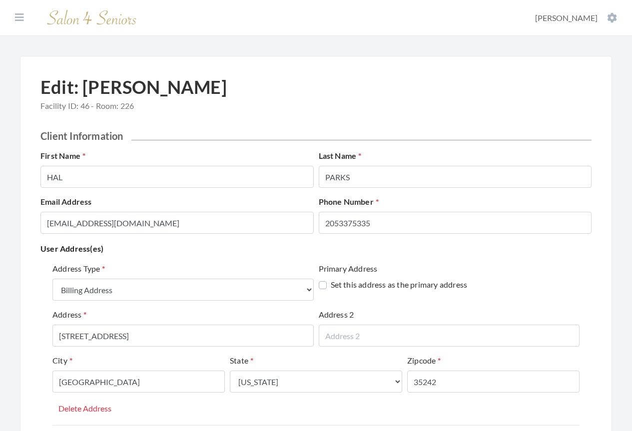
select select "billing"
select select "al"
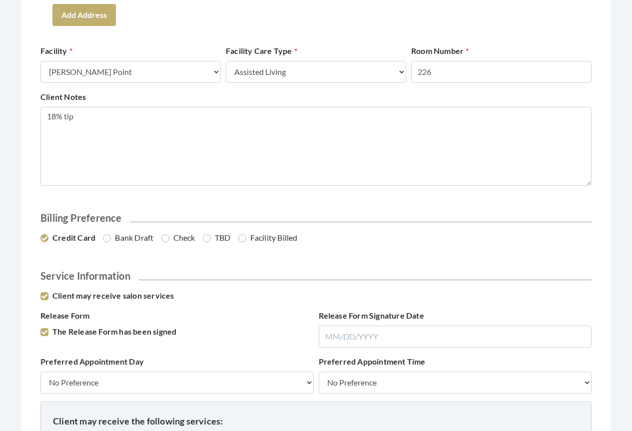
scroll to position [500, 0]
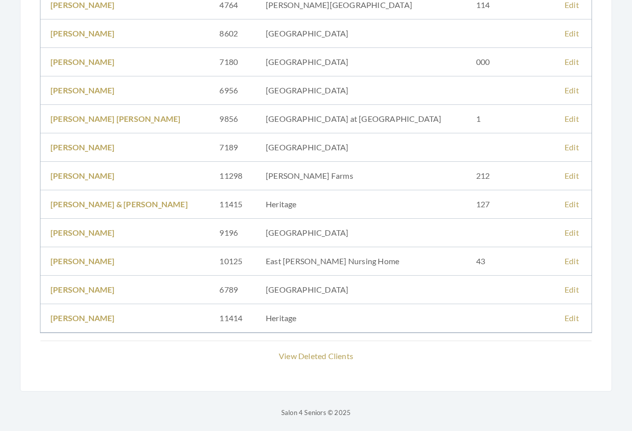
scroll to position [198, 0]
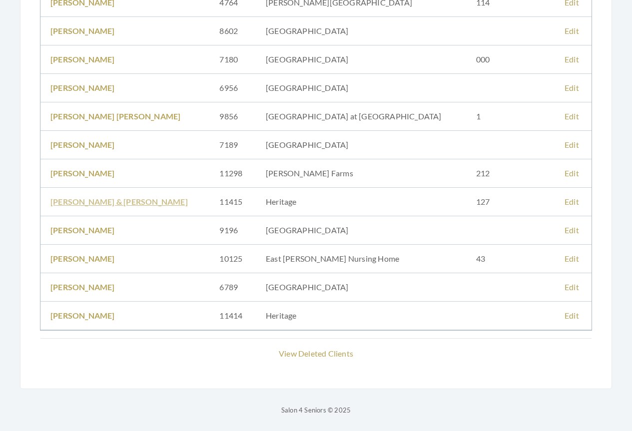
click at [67, 200] on link "SHIRLEY & WALLACE FOX" at bounding box center [118, 201] width 137 height 9
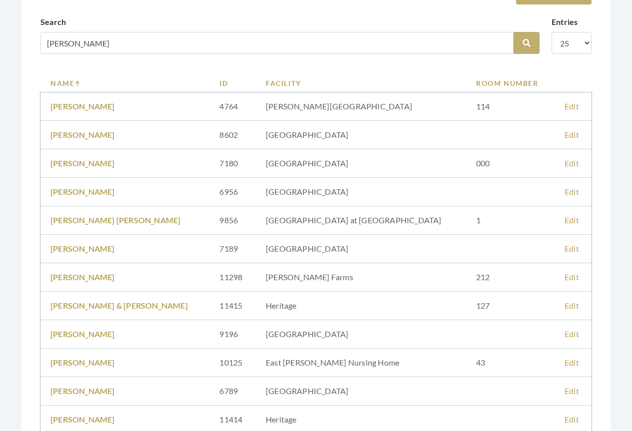
scroll to position [0, 0]
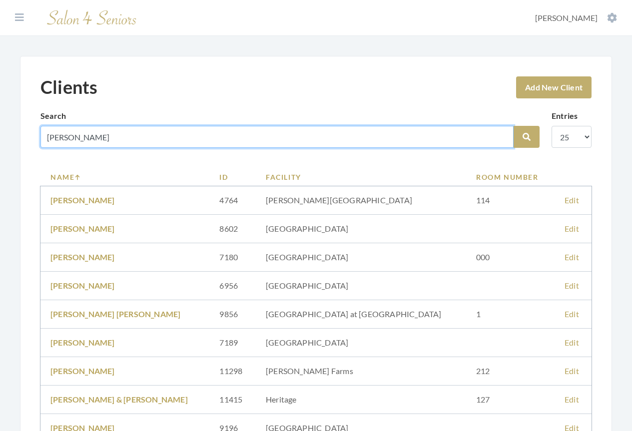
drag, startPoint x: 89, startPoint y: 139, endPoint x: -2, endPoint y: 135, distance: 92.0
click at [0, 135] on html "Dashboard Facilities Services All Clients User Management Stylists / Techs Repo…" at bounding box center [316, 314] width 632 height 629
type input "[PERSON_NAME]"
click at [514, 126] on button "Search" at bounding box center [527, 137] width 26 height 22
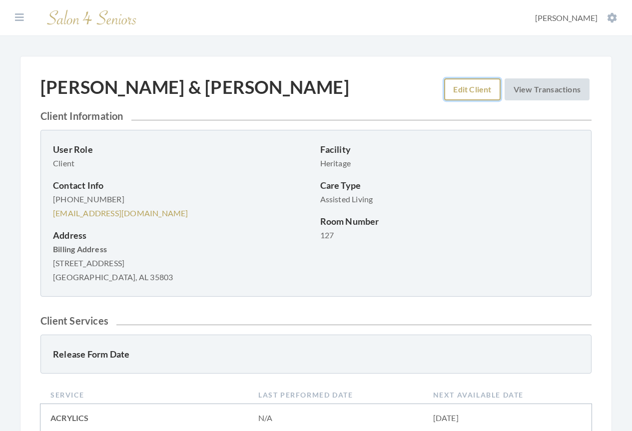
click at [456, 91] on link "Edit Client" at bounding box center [472, 89] width 56 height 22
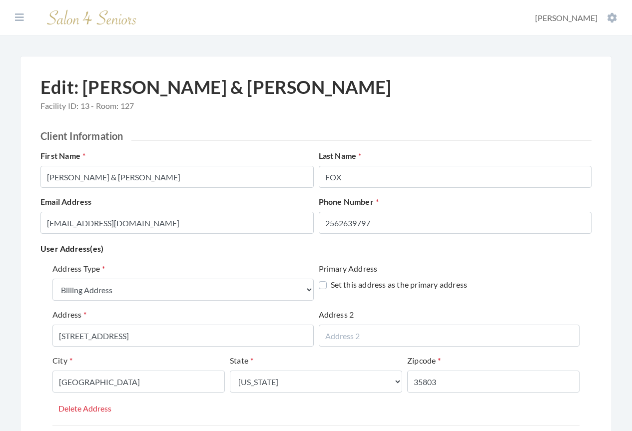
select select "billing"
select select "al"
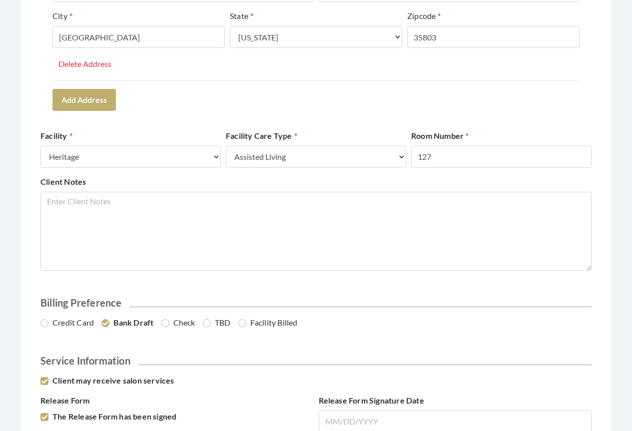
scroll to position [350, 0]
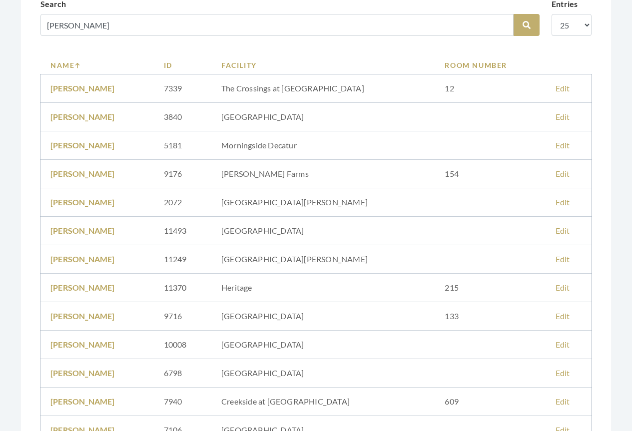
scroll to position [150, 0]
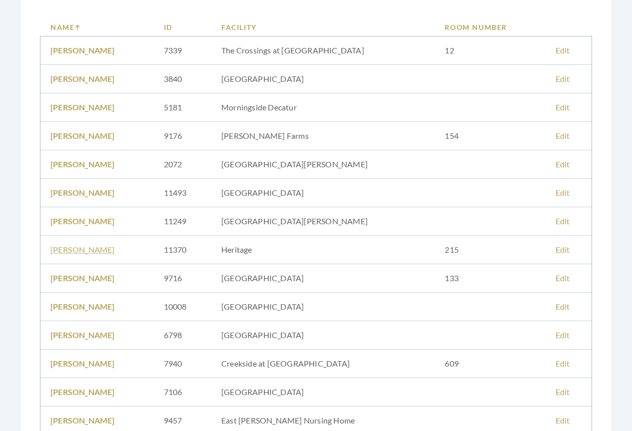
click at [104, 250] on link "LOUISE ROBINSON" at bounding box center [82, 249] width 64 height 9
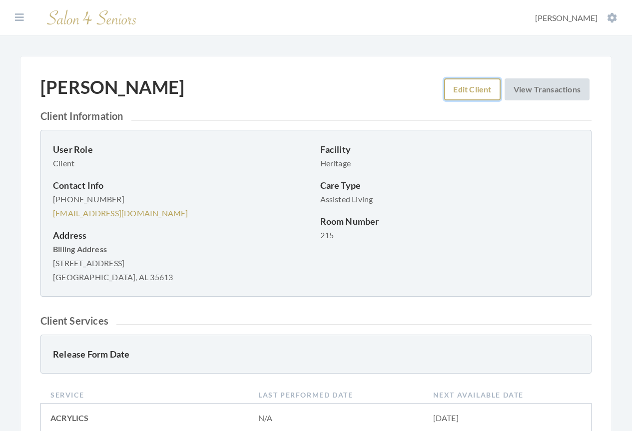
click at [475, 89] on link "Edit Client" at bounding box center [472, 89] width 56 height 22
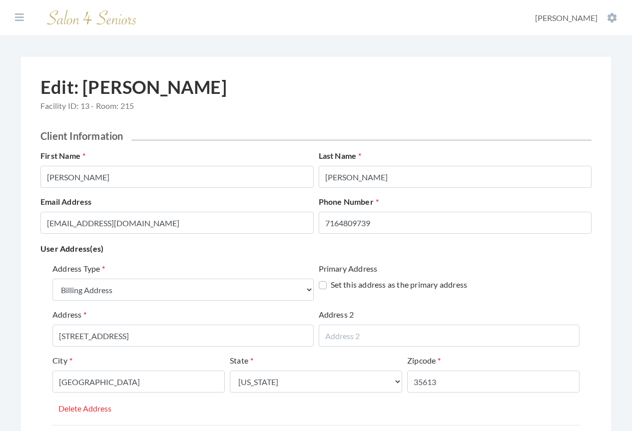
select select "billing"
select select "al"
click at [17, 19] on icon at bounding box center [19, 17] width 9 height 10
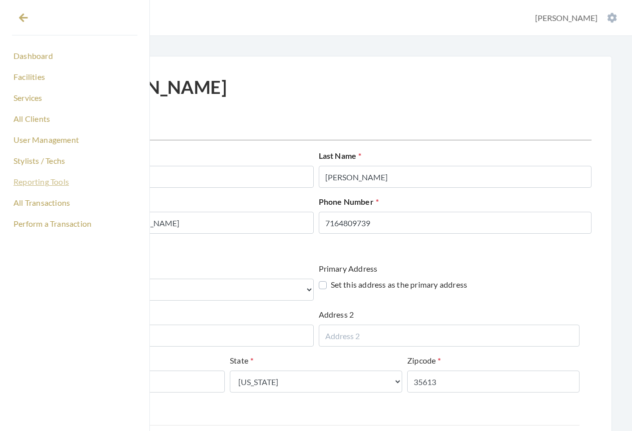
click at [31, 184] on link "Reporting Tools" at bounding box center [74, 181] width 125 height 17
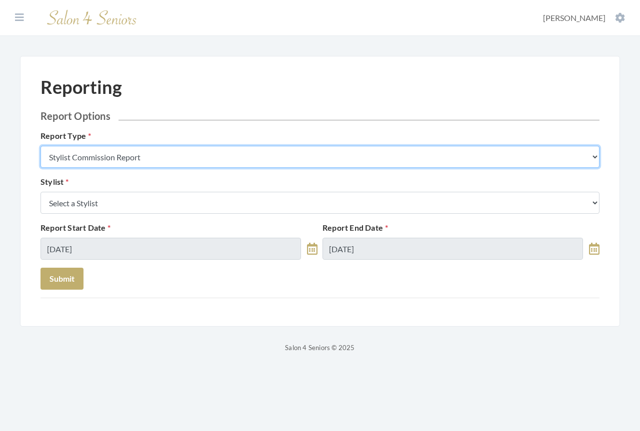
click at [142, 155] on select "Stylist Commission Report Tech Payroll Report Facility Billing Report Individua…" at bounding box center [319, 157] width 559 height 22
select select "individual"
click at [40, 146] on select "Stylist Commission Report Tech Payroll Report Facility Billing Report Individua…" at bounding box center [319, 157] width 559 height 22
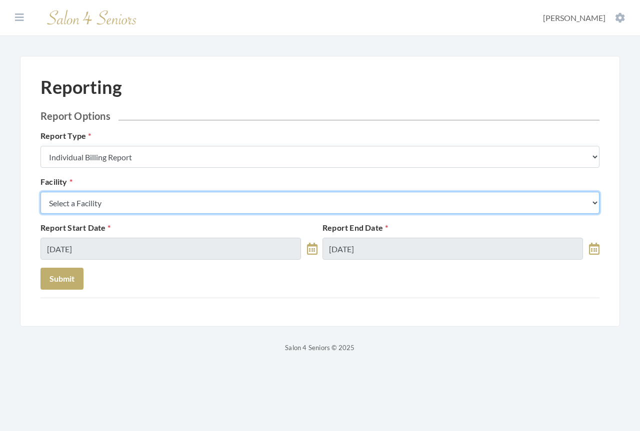
click at [118, 206] on select "Select a Facility [GEOGRAPHIC_DATA] [GEOGRAPHIC_DATA] [PERSON_NAME][GEOGRAPHIC_…" at bounding box center [319, 203] width 559 height 22
select select "53"
click at [40, 192] on select "Select a Facility [GEOGRAPHIC_DATA] [GEOGRAPHIC_DATA] [PERSON_NAME][GEOGRAPHIC_…" at bounding box center [319, 203] width 559 height 22
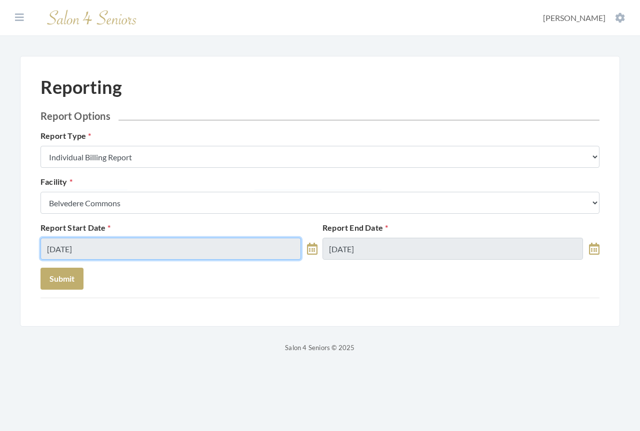
click at [115, 244] on input "09/02/2025" at bounding box center [170, 249] width 260 height 22
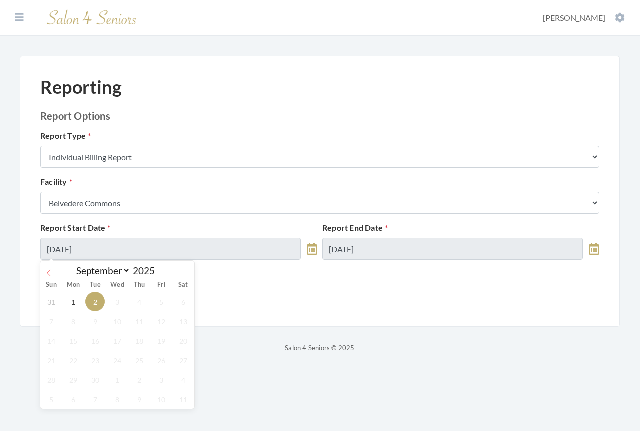
click at [52, 270] on span at bounding box center [48, 269] width 17 height 17
select select "7"
click at [160, 299] on span "1" at bounding box center [160, 301] width 19 height 19
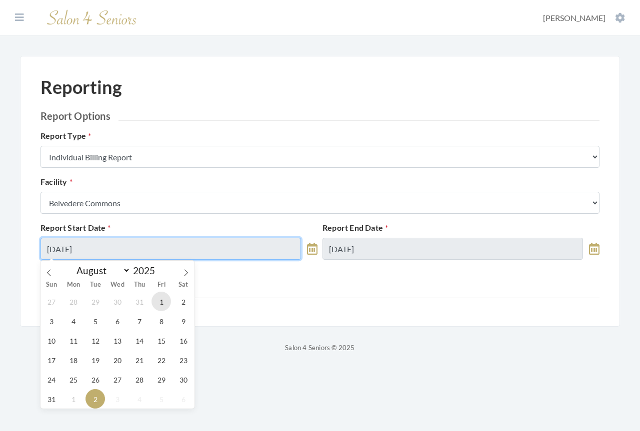
type input "[DATE]"
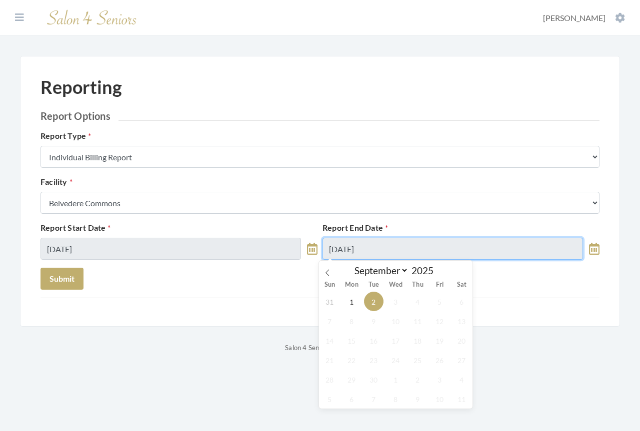
click at [388, 247] on input "09/02/2025" at bounding box center [452, 249] width 260 height 22
click at [327, 274] on icon at bounding box center [326, 272] width 3 height 6
select select "7"
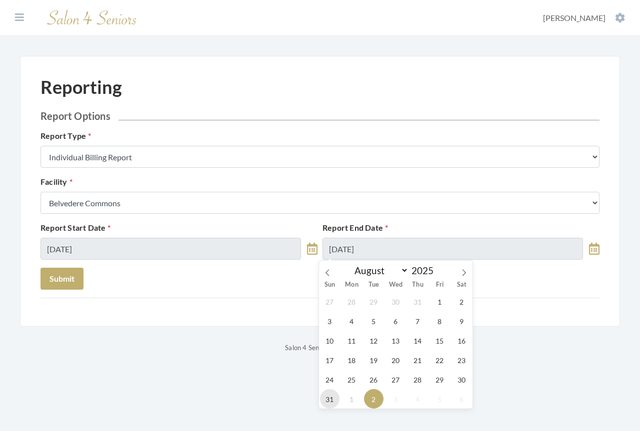
click at [328, 399] on span "31" at bounding box center [329, 398] width 19 height 19
type input "[DATE]"
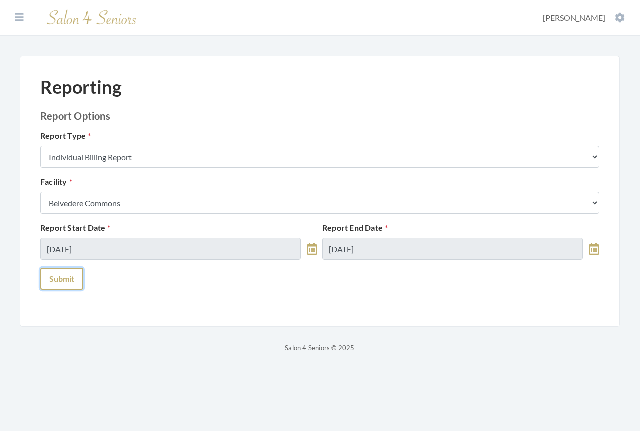
click at [67, 282] on button "Submit" at bounding box center [61, 279] width 43 height 22
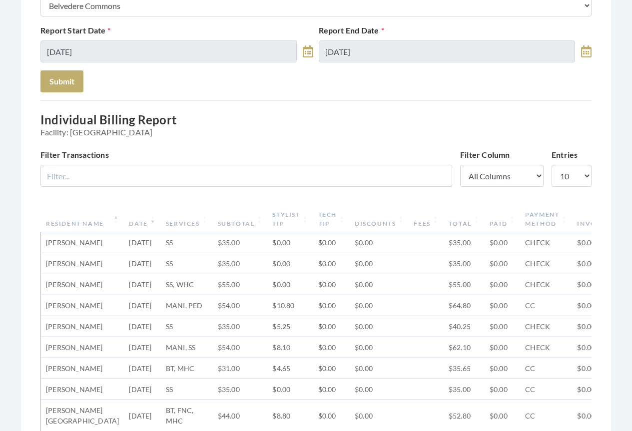
scroll to position [200, 0]
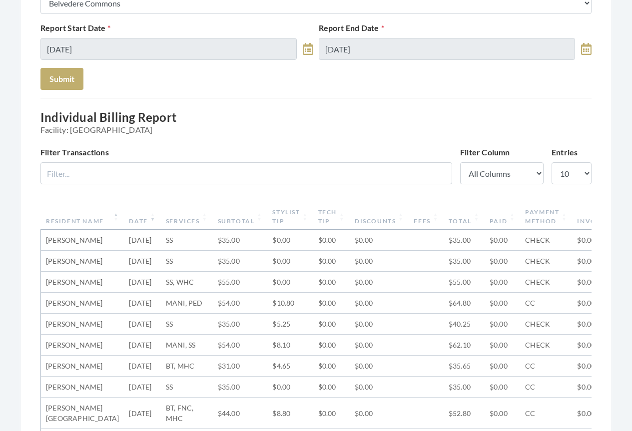
click at [124, 223] on th "Date" at bounding box center [142, 217] width 36 height 26
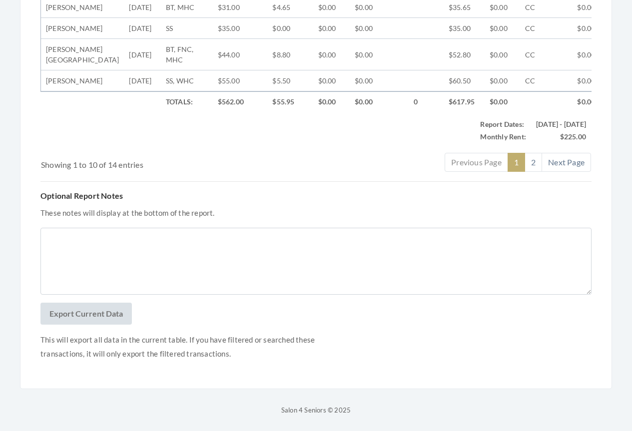
scroll to position [608, 0]
click at [100, 315] on button "Export Current Data" at bounding box center [85, 314] width 91 height 22
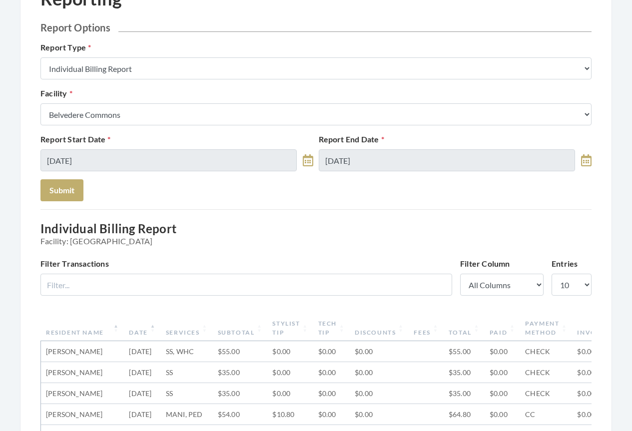
scroll to position [0, 0]
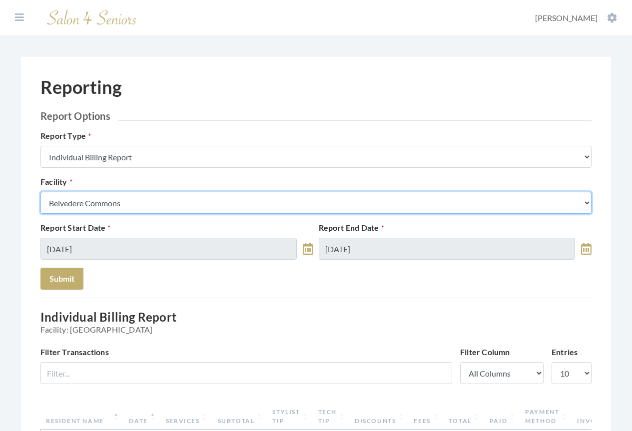
click at [149, 206] on select "Select a Facility [GEOGRAPHIC_DATA] [GEOGRAPHIC_DATA] [PERSON_NAME][GEOGRAPHIC_…" at bounding box center [315, 203] width 551 height 22
select select "54"
click at [40, 192] on select "Select a Facility [GEOGRAPHIC_DATA] [GEOGRAPHIC_DATA] [PERSON_NAME][GEOGRAPHIC_…" at bounding box center [315, 203] width 551 height 22
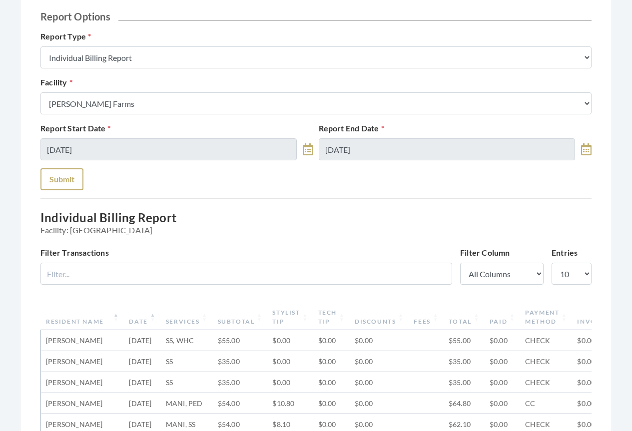
scroll to position [100, 0]
click at [60, 182] on button "Submit" at bounding box center [61, 179] width 43 height 22
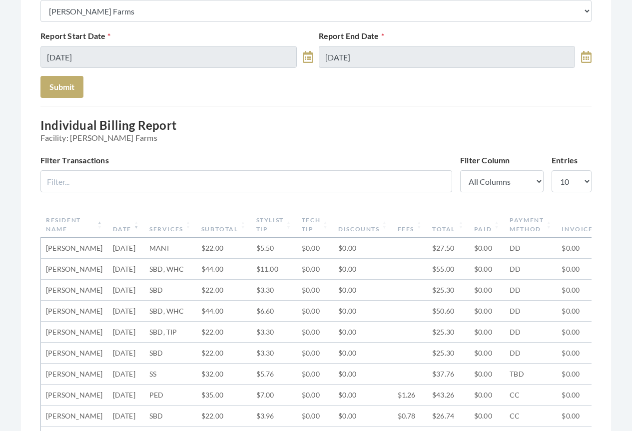
scroll to position [200, 0]
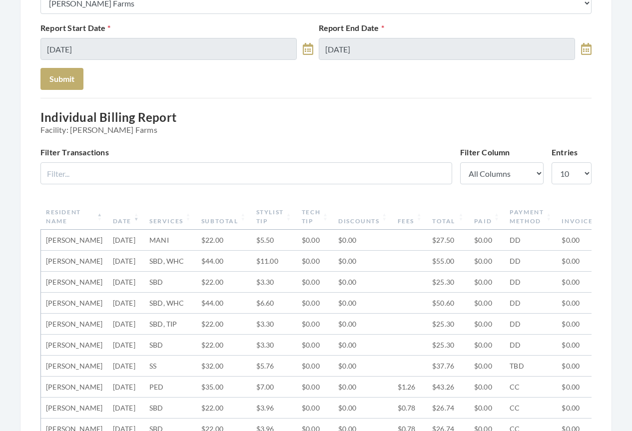
click at [111, 218] on th "Date" at bounding box center [126, 217] width 36 height 26
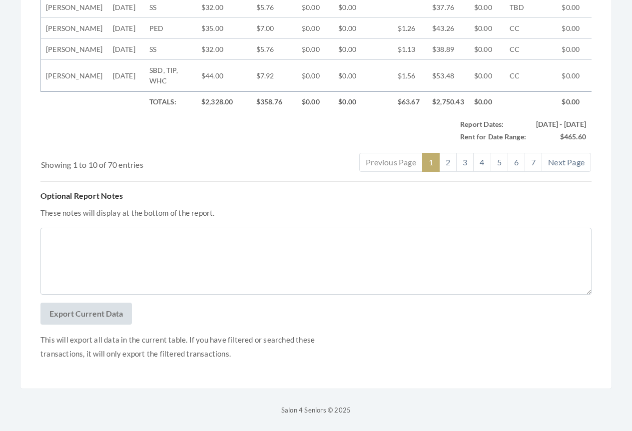
scroll to position [661, 0]
click at [89, 313] on button "Export Current Data" at bounding box center [85, 314] width 91 height 22
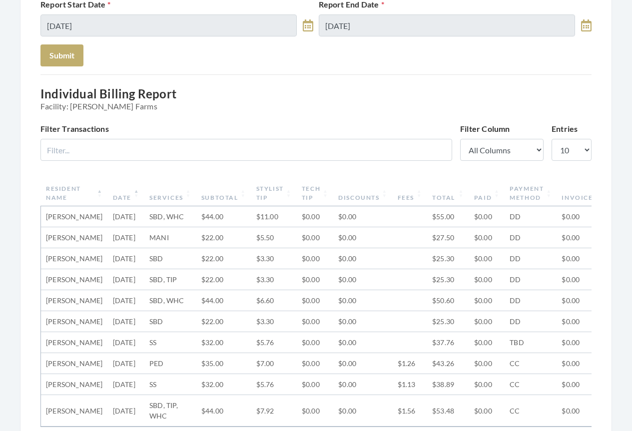
scroll to position [161, 0]
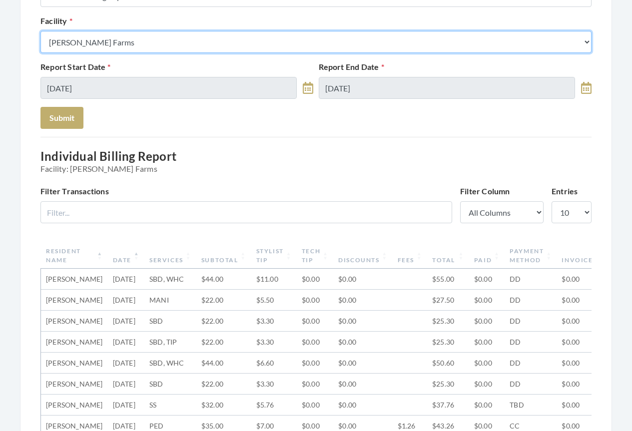
click at [117, 44] on select "Select a Facility [GEOGRAPHIC_DATA] [GEOGRAPHIC_DATA] [PERSON_NAME][GEOGRAPHIC_…" at bounding box center [315, 42] width 551 height 22
select select "58"
click at [40, 31] on select "Select a Facility Arbor Lakes NH Asher Point Belvedere Commons Brookdale Jones …" at bounding box center [315, 42] width 551 height 22
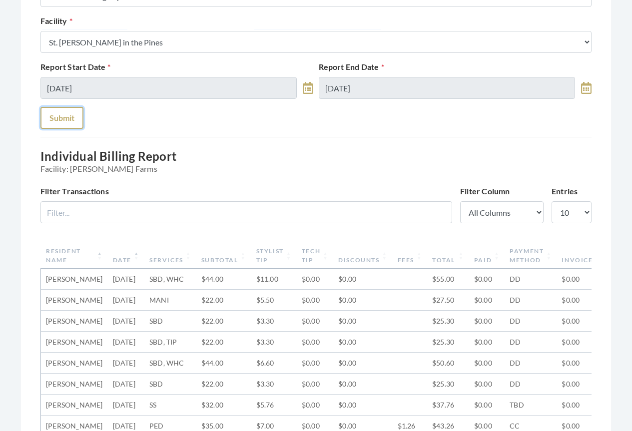
click at [66, 123] on button "Submit" at bounding box center [61, 118] width 43 height 22
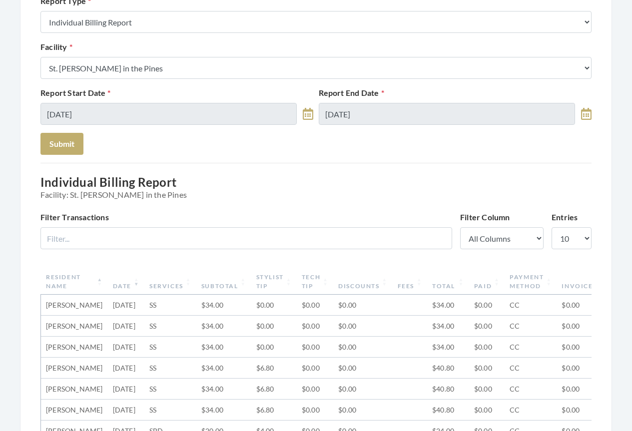
scroll to position [200, 0]
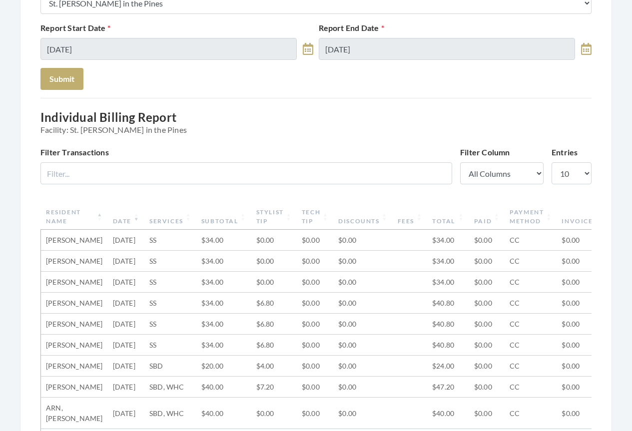
click at [108, 224] on th "Date" at bounding box center [126, 217] width 36 height 26
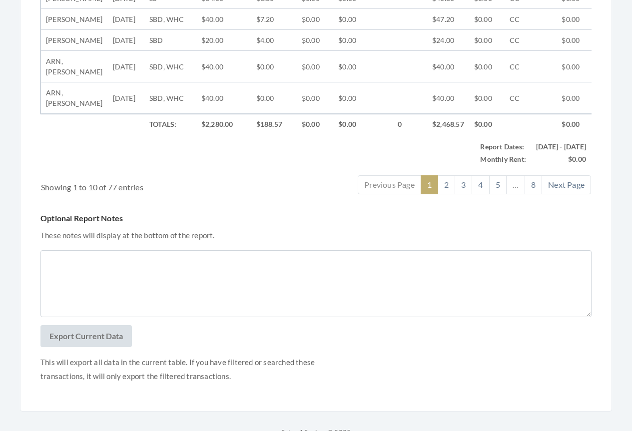
scroll to position [661, 0]
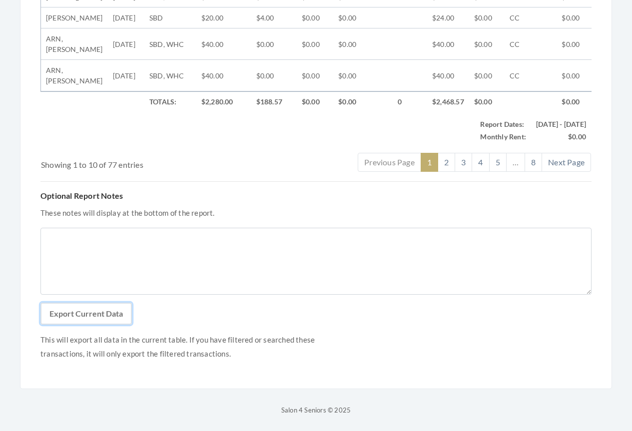
click at [95, 313] on button "Export Current Data" at bounding box center [85, 314] width 91 height 22
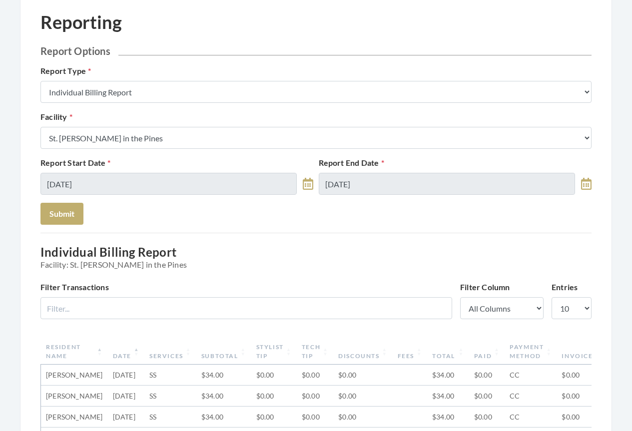
scroll to position [0, 0]
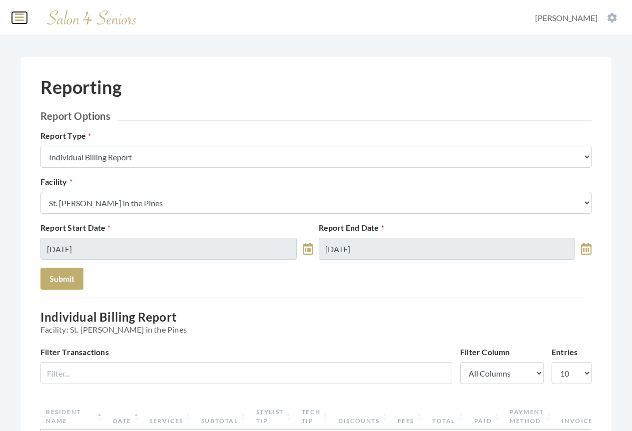
click at [22, 18] on icon at bounding box center [19, 17] width 9 height 10
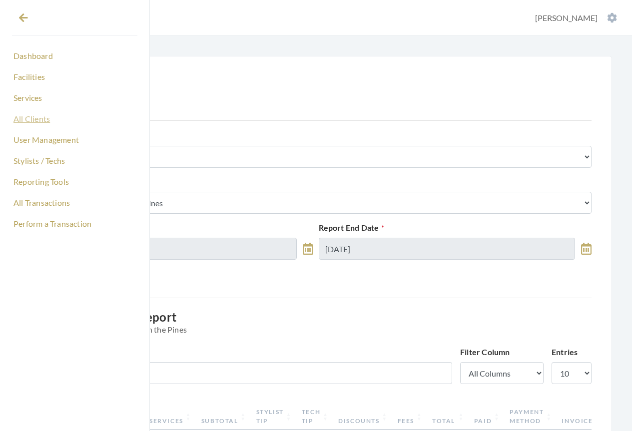
click at [34, 118] on link "All Clients" at bounding box center [74, 118] width 125 height 17
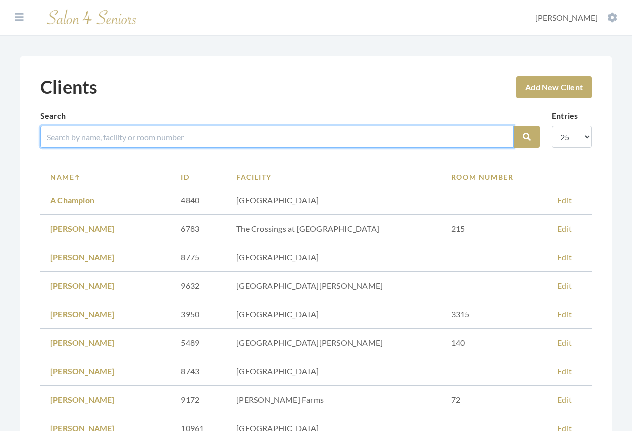
click at [95, 142] on input "search" at bounding box center [276, 137] width 473 height 22
type input "boone"
click at [514, 126] on button "Search" at bounding box center [527, 137] width 26 height 22
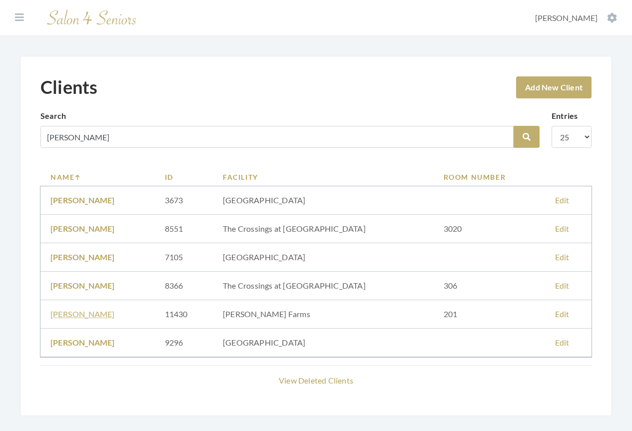
click at [87, 316] on link "ETTA BOONE" at bounding box center [82, 313] width 64 height 9
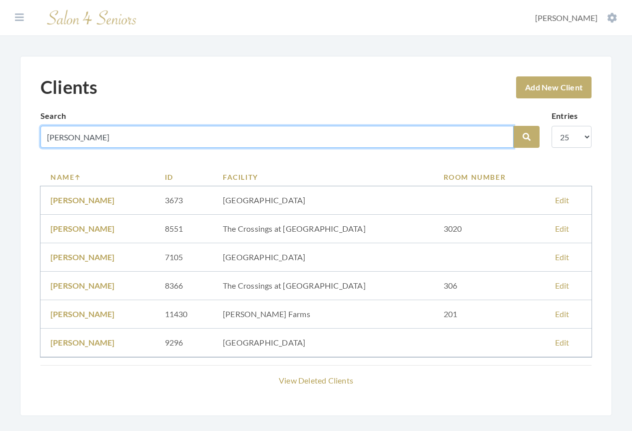
drag, startPoint x: 81, startPoint y: 137, endPoint x: 10, endPoint y: 128, distance: 71.1
click at [10, 128] on div "Clients Add New Client Search boone Search Entries 10 25 50 100 Name ID Facilit…" at bounding box center [316, 249] width 632 height 387
type input "kapp"
click at [514, 126] on button "Search" at bounding box center [527, 137] width 26 height 22
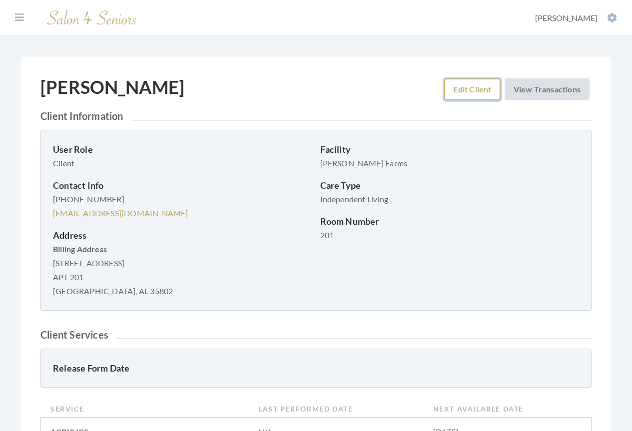
click at [457, 94] on link "Edit Client" at bounding box center [472, 89] width 56 height 22
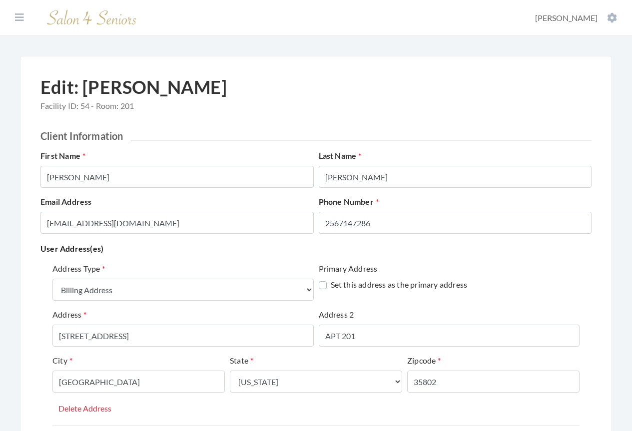
select select "billing"
select select "al"
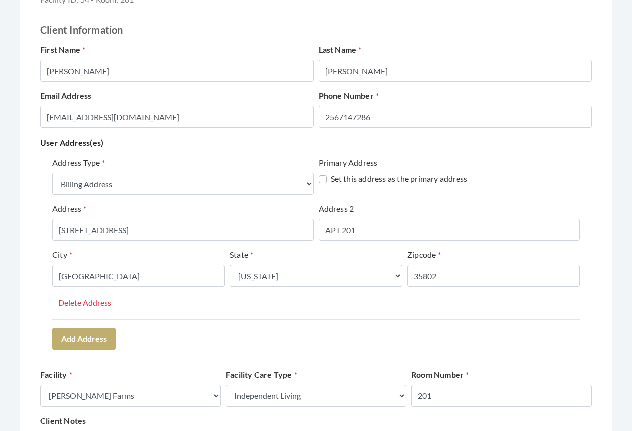
scroll to position [100, 0]
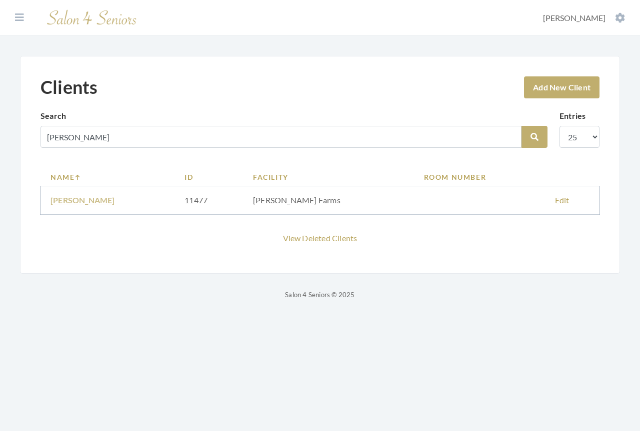
click at [67, 202] on link "Gladys Kapp" at bounding box center [82, 199] width 64 height 9
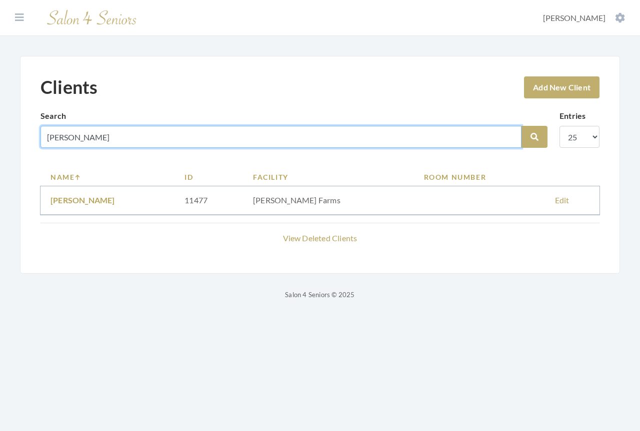
drag, startPoint x: 75, startPoint y: 132, endPoint x: -11, endPoint y: 122, distance: 87.6
click at [0, 122] on html "Dashboard Facilities Services All Clients User Management Stylists / Techs Repo…" at bounding box center [320, 158] width 640 height 316
type input "tilgh"
click at [521, 126] on button "Search" at bounding box center [534, 137] width 26 height 22
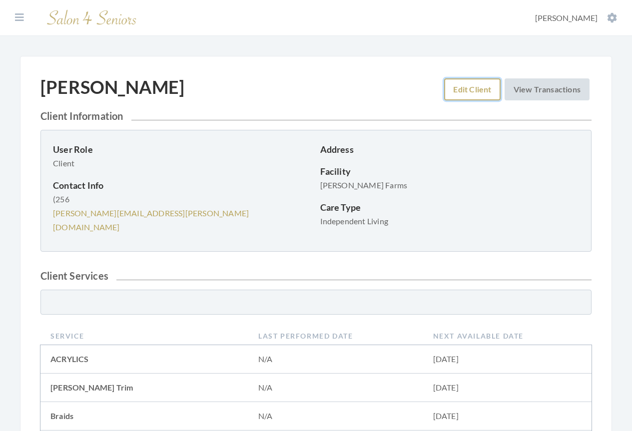
click at [462, 97] on link "Edit Client" at bounding box center [472, 89] width 56 height 22
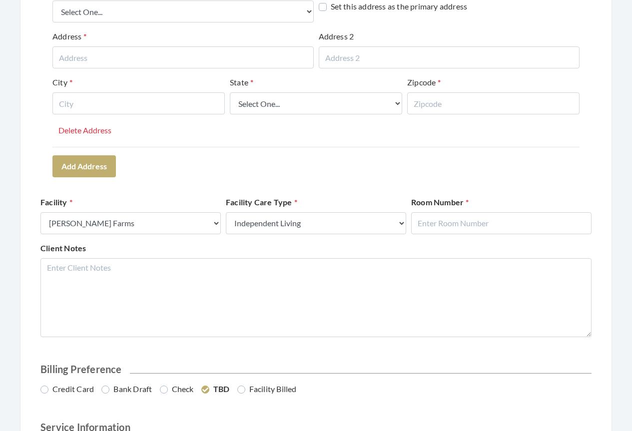
scroll to position [400, 0]
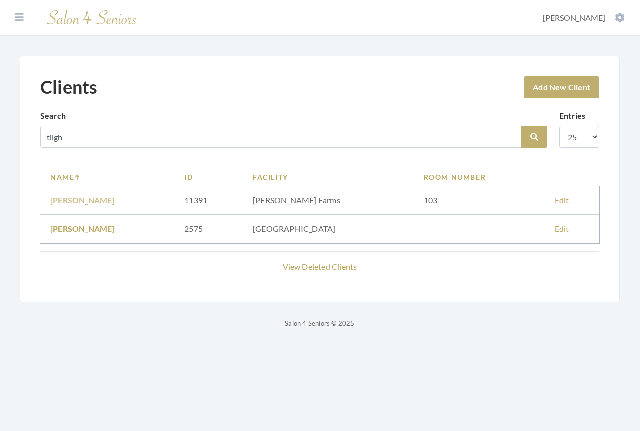
click at [108, 200] on link "BETTY TILGHMAN" at bounding box center [82, 199] width 64 height 9
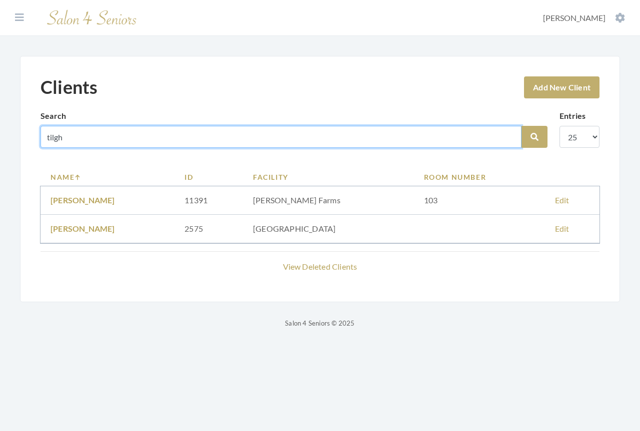
drag, startPoint x: 90, startPoint y: 143, endPoint x: 27, endPoint y: 130, distance: 63.8
click at [27, 130] on div "Clients Add New Client Search tilgh Search Entries 10 25 50 100 Name ID Facilit…" at bounding box center [320, 179] width 600 height 246
type input "vandyk"
click at [521, 126] on button "Search" at bounding box center [534, 137] width 26 height 22
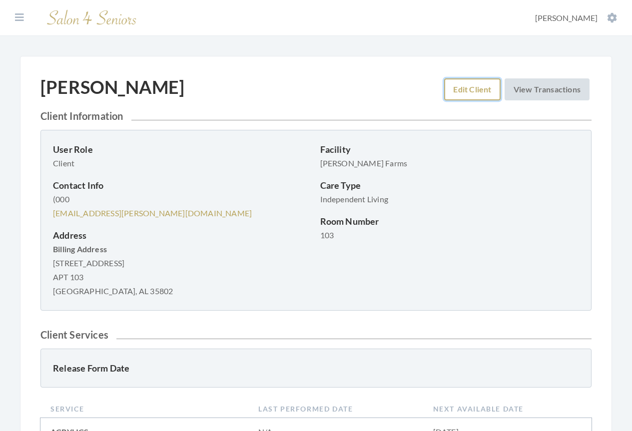
click at [465, 86] on link "Edit Client" at bounding box center [472, 89] width 56 height 22
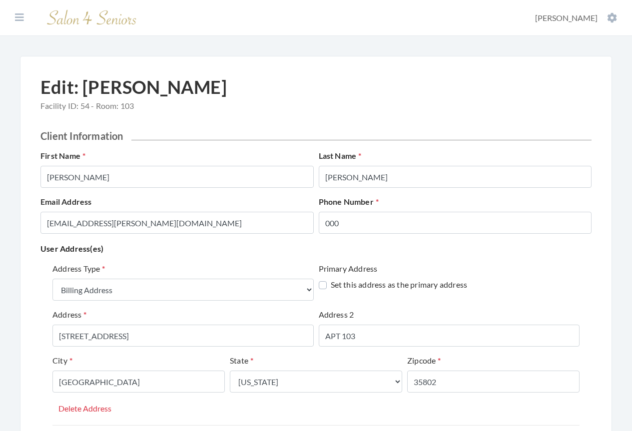
select select "billing"
select select "al"
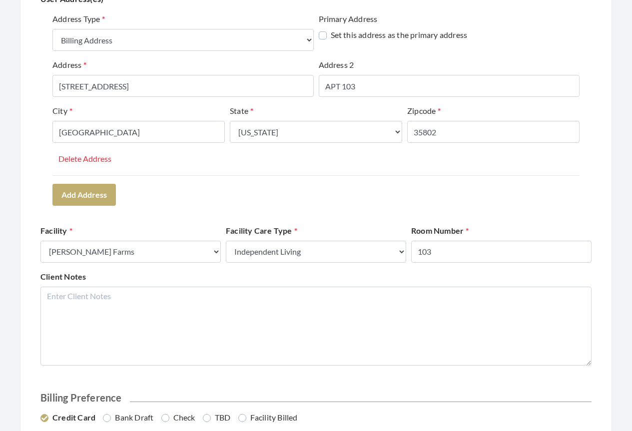
scroll to position [500, 0]
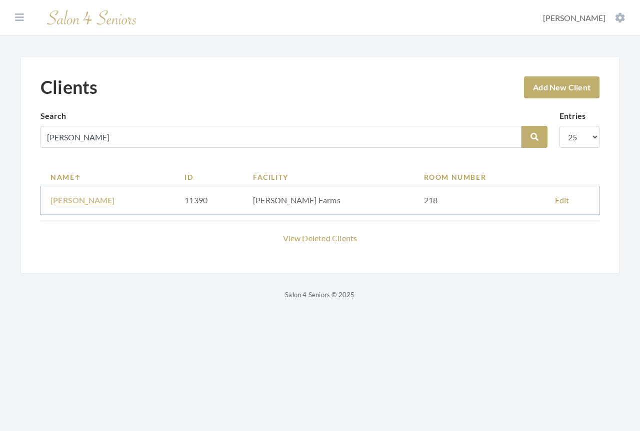
click at [60, 202] on link "LOIS VANDYKE" at bounding box center [82, 199] width 64 height 9
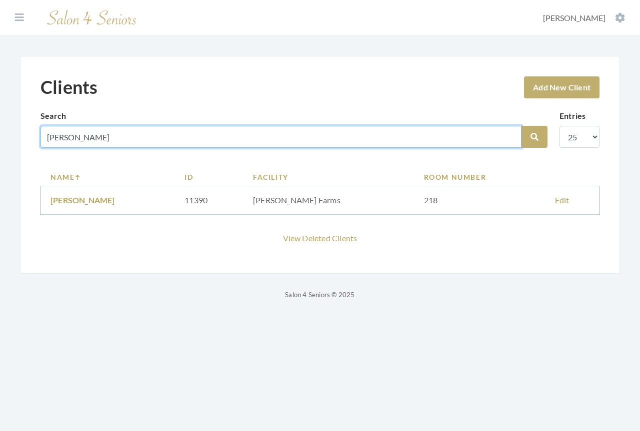
drag, startPoint x: 76, startPoint y: 138, endPoint x: -1, endPoint y: 134, distance: 78.1
click at [0, 134] on html "Dashboard Facilities Services All Clients User Management Stylists / Techs Repo…" at bounding box center [320, 158] width 640 height 316
type input "elmore"
click at [521, 126] on button "Search" at bounding box center [534, 137] width 26 height 22
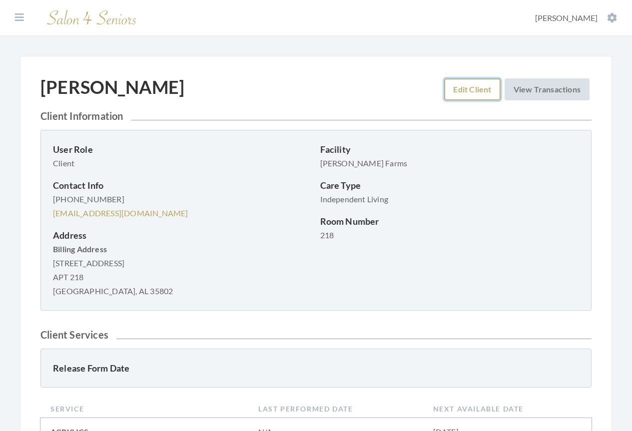
click at [456, 89] on link "Edit Client" at bounding box center [472, 89] width 56 height 22
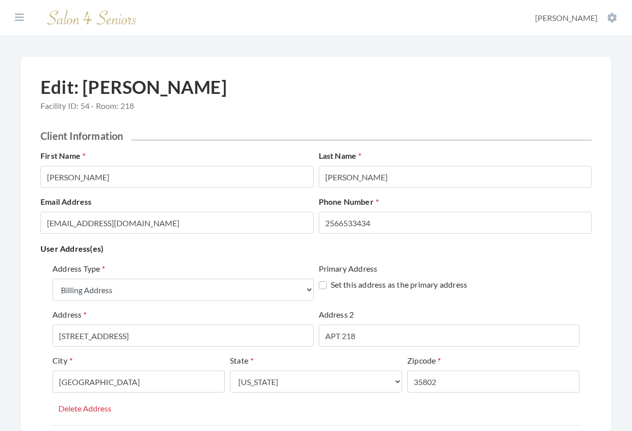
select select "billing"
select select "al"
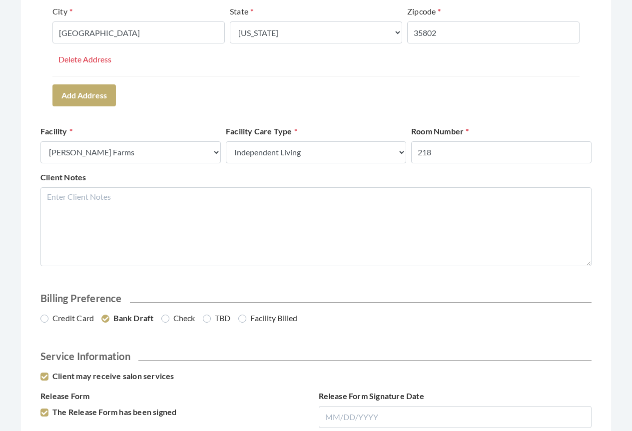
scroll to position [350, 0]
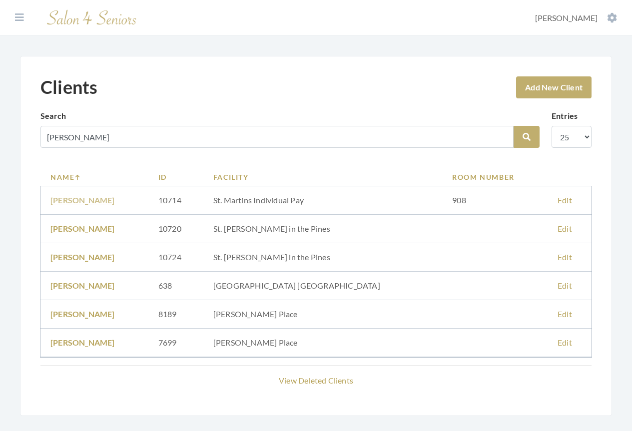
click at [80, 200] on link "LETHA ELMORE" at bounding box center [82, 199] width 64 height 9
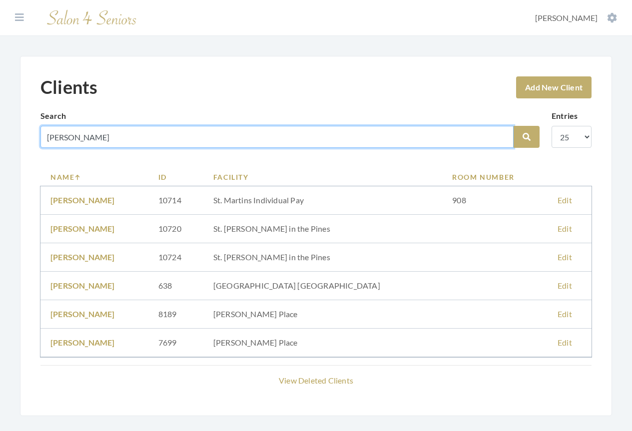
drag, startPoint x: 85, startPoint y: 144, endPoint x: 33, endPoint y: 129, distance: 54.2
click at [33, 129] on div "Clients Add New Client Search elmore Search Entries 10 25 50 100 Name ID Facili…" at bounding box center [316, 236] width 592 height 360
type input "haisten"
click at [514, 126] on button "Search" at bounding box center [527, 137] width 26 height 22
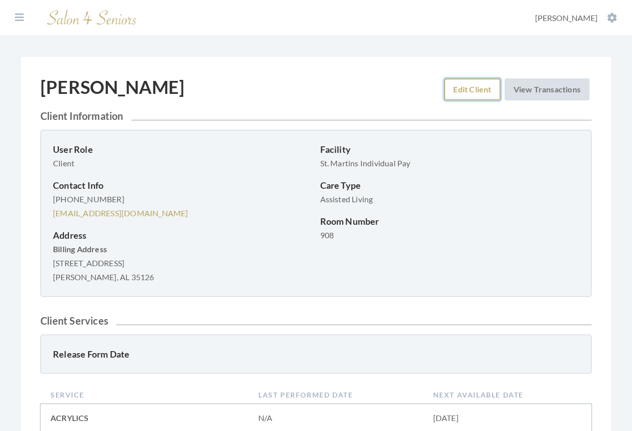
click at [467, 88] on link "Edit Client" at bounding box center [472, 89] width 56 height 22
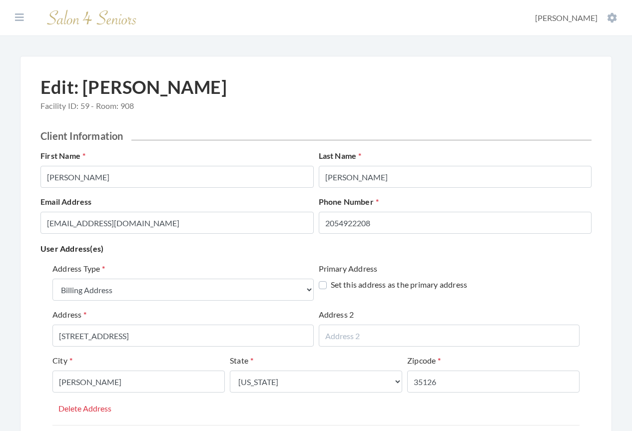
select select "billing"
select select "al"
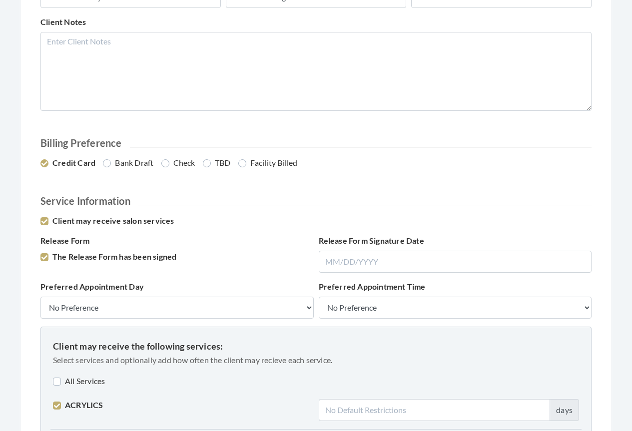
scroll to position [550, 0]
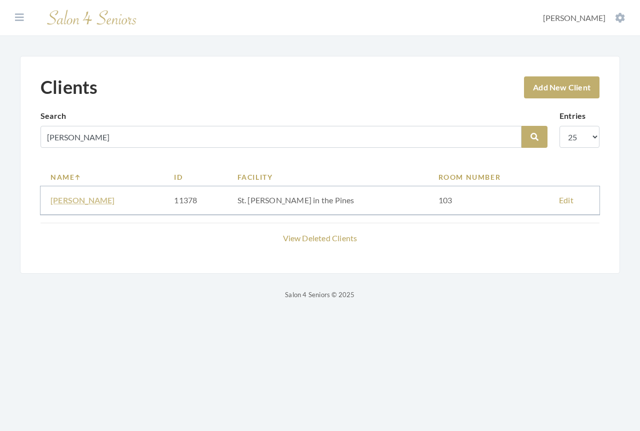
click at [72, 198] on link "NANCY HAISTEN" at bounding box center [82, 199] width 64 height 9
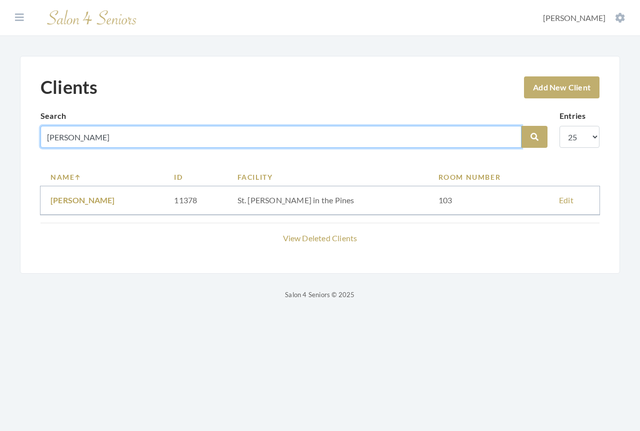
drag, startPoint x: 85, startPoint y: 139, endPoint x: 2, endPoint y: 131, distance: 83.8
click at [4, 132] on div "Clients Add New Client Search haisten Search Entries 10 25 50 100 Name ID Facil…" at bounding box center [320, 178] width 640 height 245
click at [521, 126] on button "Search" at bounding box center [534, 137] width 26 height 22
drag, startPoint x: 95, startPoint y: 133, endPoint x: 16, endPoint y: 129, distance: 79.1
click at [18, 134] on div "Clients Add New Client Search hyche Search Entries 10 25 50 100 Name ID Facilit…" at bounding box center [320, 178] width 640 height 245
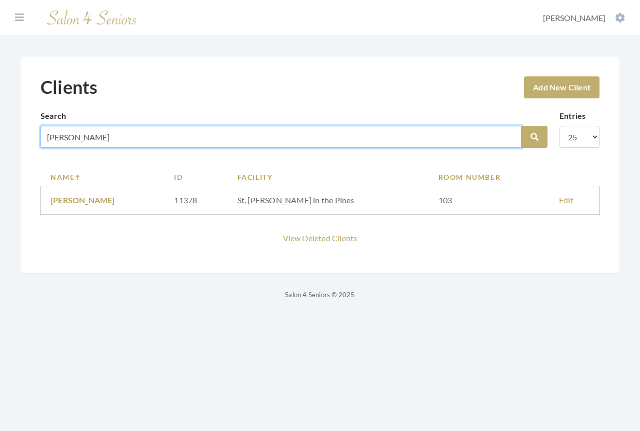
type input "[PERSON_NAME]"
click at [521, 126] on button "Search" at bounding box center [534, 137] width 26 height 22
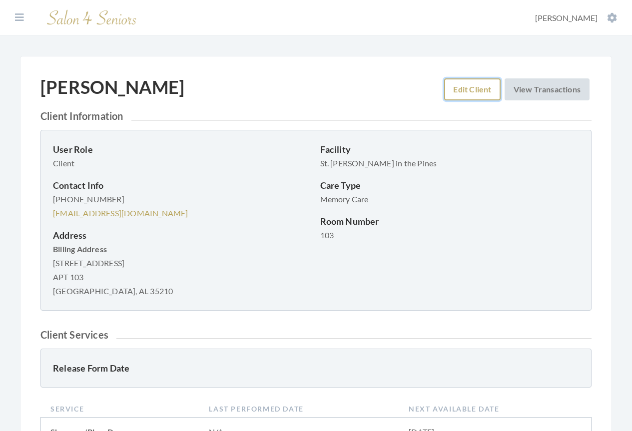
click at [453, 91] on link "Edit Client" at bounding box center [472, 89] width 56 height 22
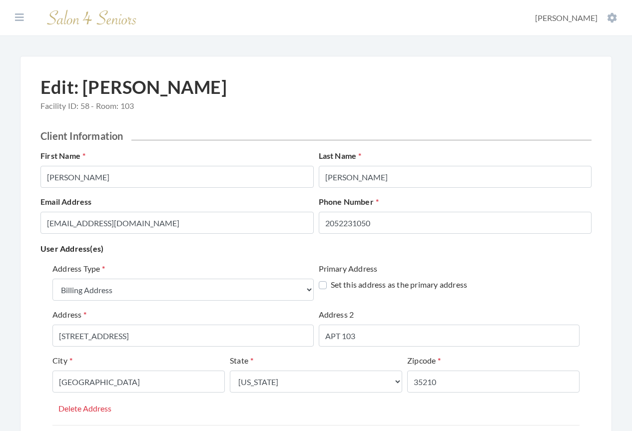
select select "billing"
select select "al"
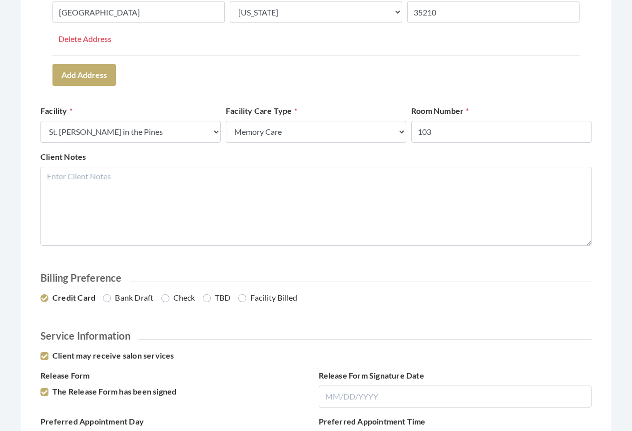
scroll to position [400, 0]
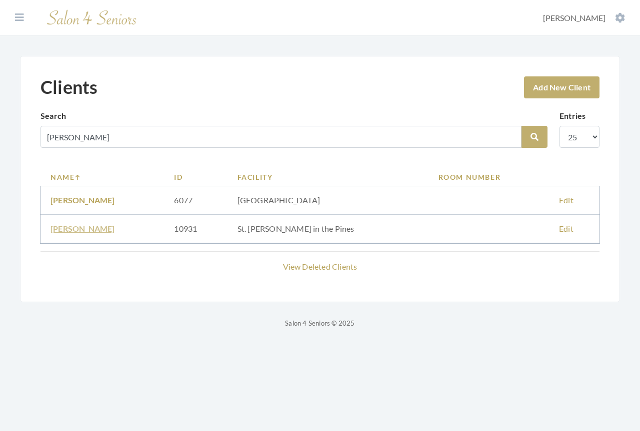
click at [69, 228] on link "[PERSON_NAME]" at bounding box center [82, 228] width 64 height 9
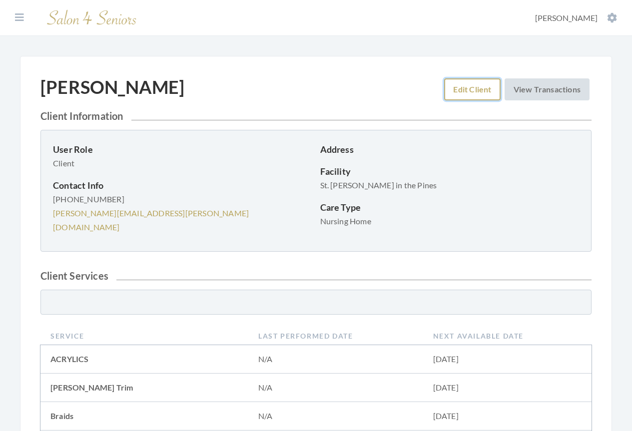
click at [458, 95] on link "Edit Client" at bounding box center [472, 89] width 56 height 22
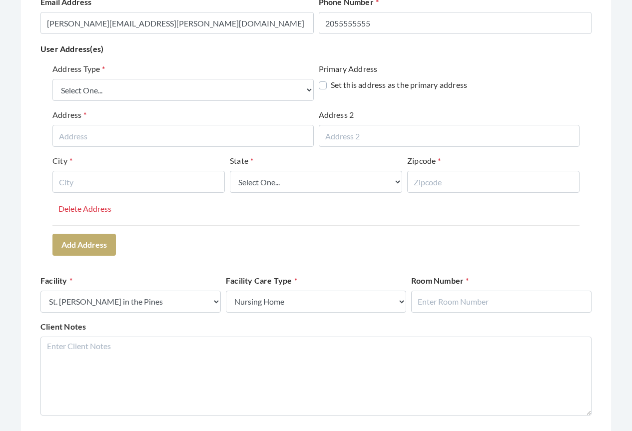
scroll to position [450, 0]
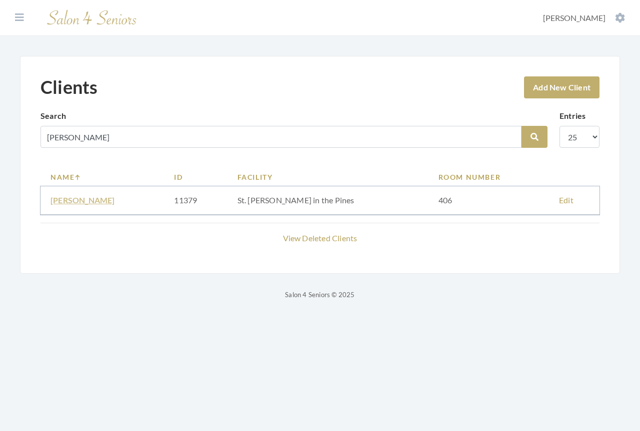
click at [101, 200] on link "[PERSON_NAME]" at bounding box center [82, 199] width 64 height 9
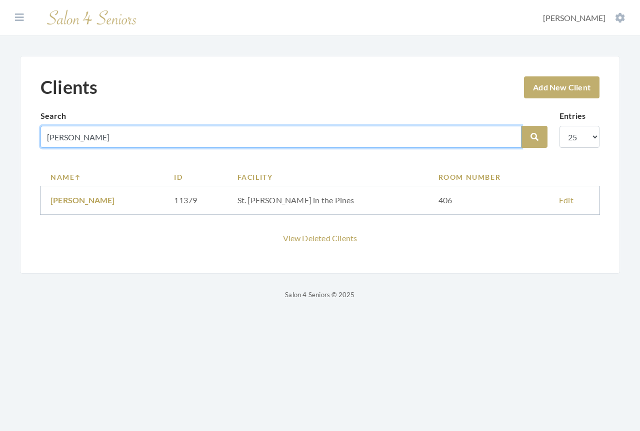
drag, startPoint x: 82, startPoint y: 138, endPoint x: -44, endPoint y: 124, distance: 127.2
click at [0, 124] on html "Dashboard Facilities Services All Clients User Management Stylists / Techs Repo…" at bounding box center [320, 158] width 640 height 316
type input "paula"
click at [521, 126] on button "Search" at bounding box center [534, 137] width 26 height 22
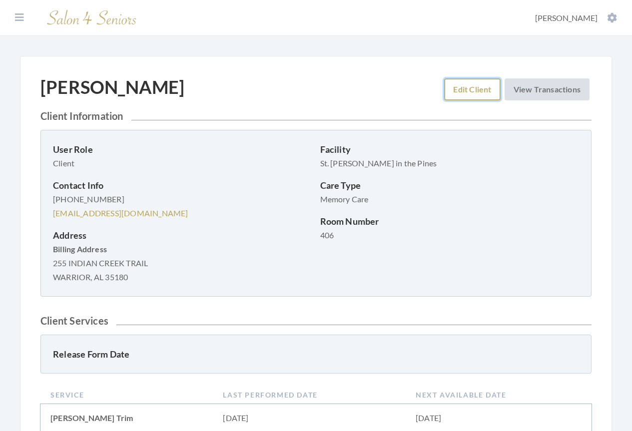
click at [464, 93] on link "Edit Client" at bounding box center [472, 89] width 56 height 22
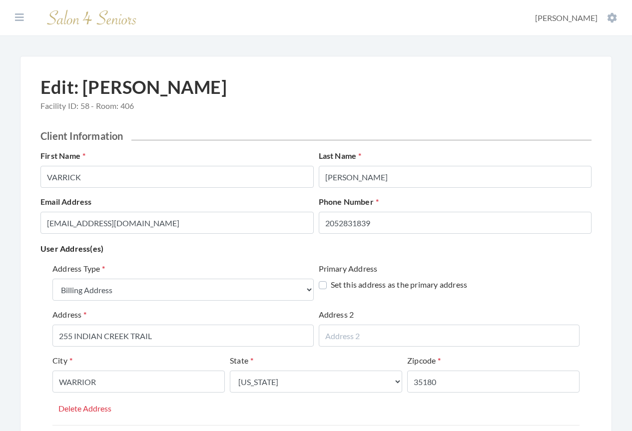
select select "billing"
select select "al"
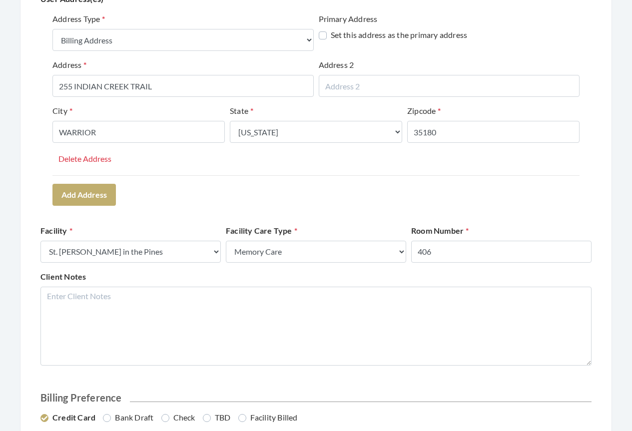
scroll to position [450, 0]
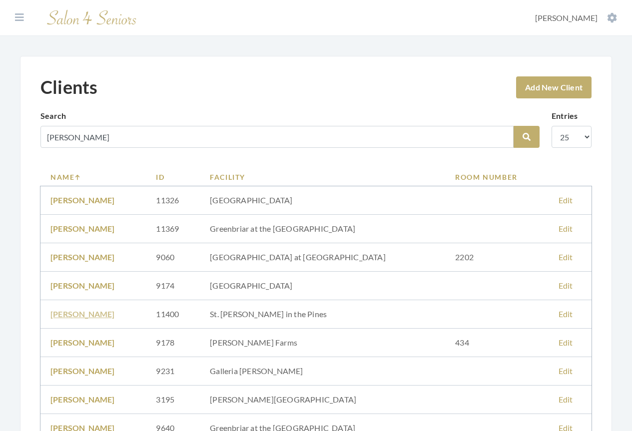
click at [74, 314] on link "Paula Moore" at bounding box center [82, 313] width 64 height 9
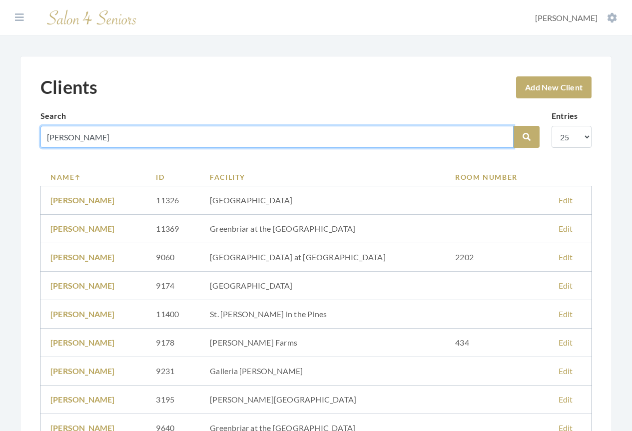
drag, startPoint x: 76, startPoint y: 136, endPoint x: -7, endPoint y: 134, distance: 83.5
click at [0, 134] on html "Dashboard Facilities Services All Clients User Management Stylists / Techs Repo…" at bounding box center [316, 357] width 632 height 715
type input "pickett"
click at [514, 126] on button "Search" at bounding box center [527, 137] width 26 height 22
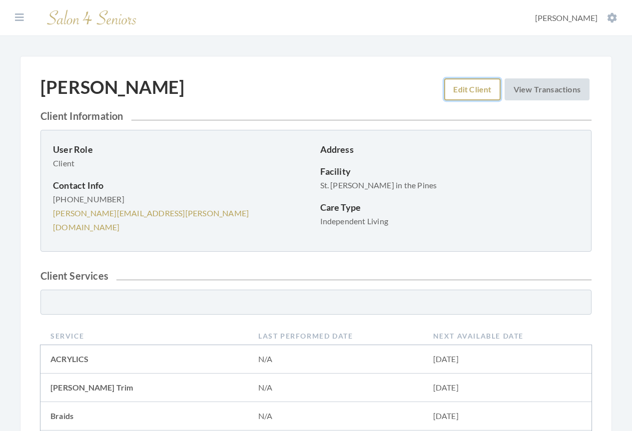
click at [470, 92] on link "Edit Client" at bounding box center [472, 89] width 56 height 22
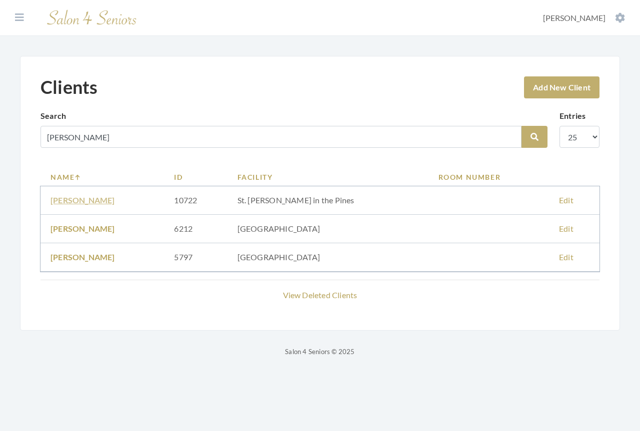
click at [68, 203] on link "Dazzerine Pickett" at bounding box center [82, 199] width 64 height 9
